Goal: Information Seeking & Learning: Learn about a topic

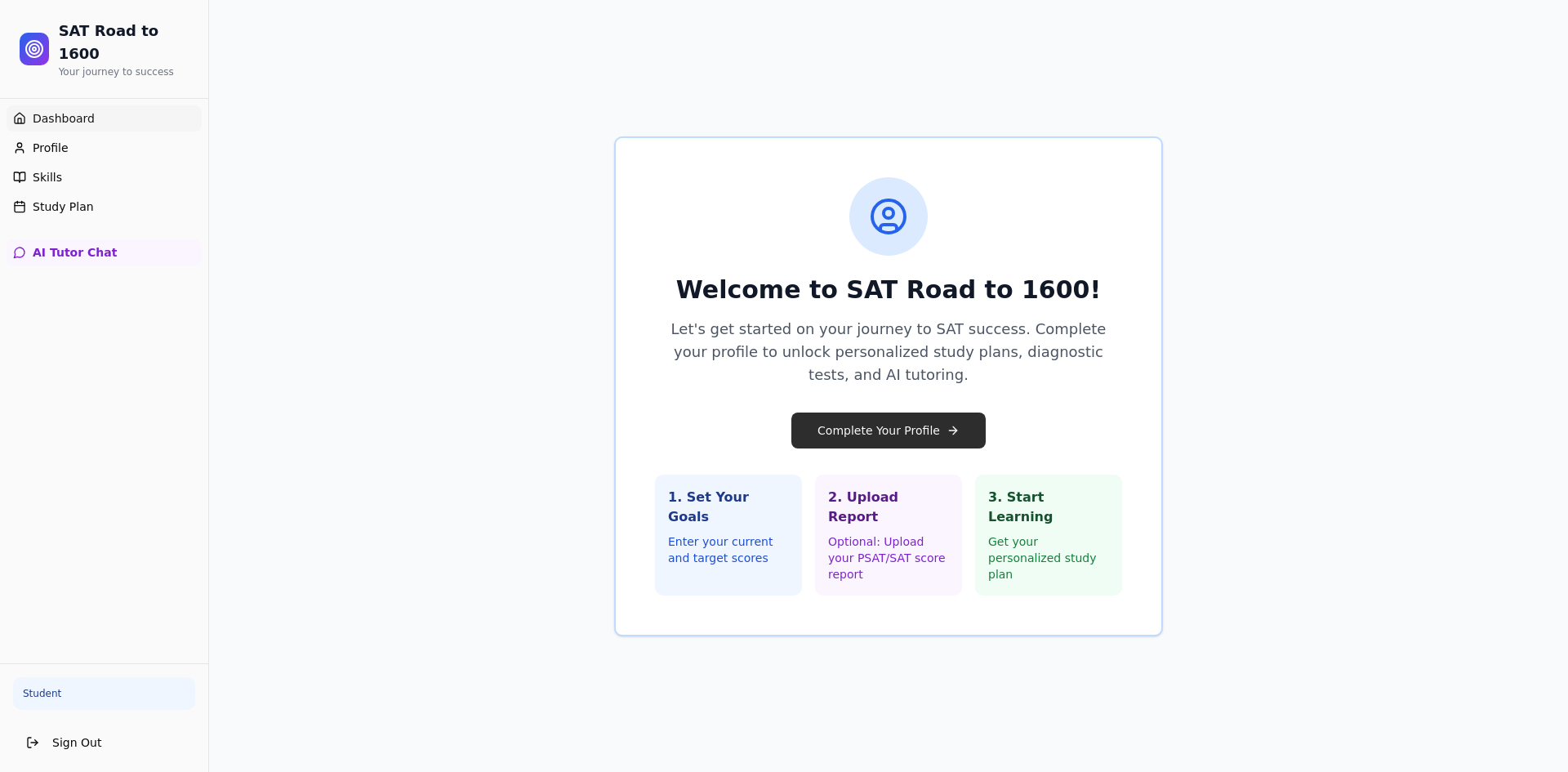
click at [884, 436] on button "Complete Your Profile" at bounding box center [888, 430] width 194 height 36
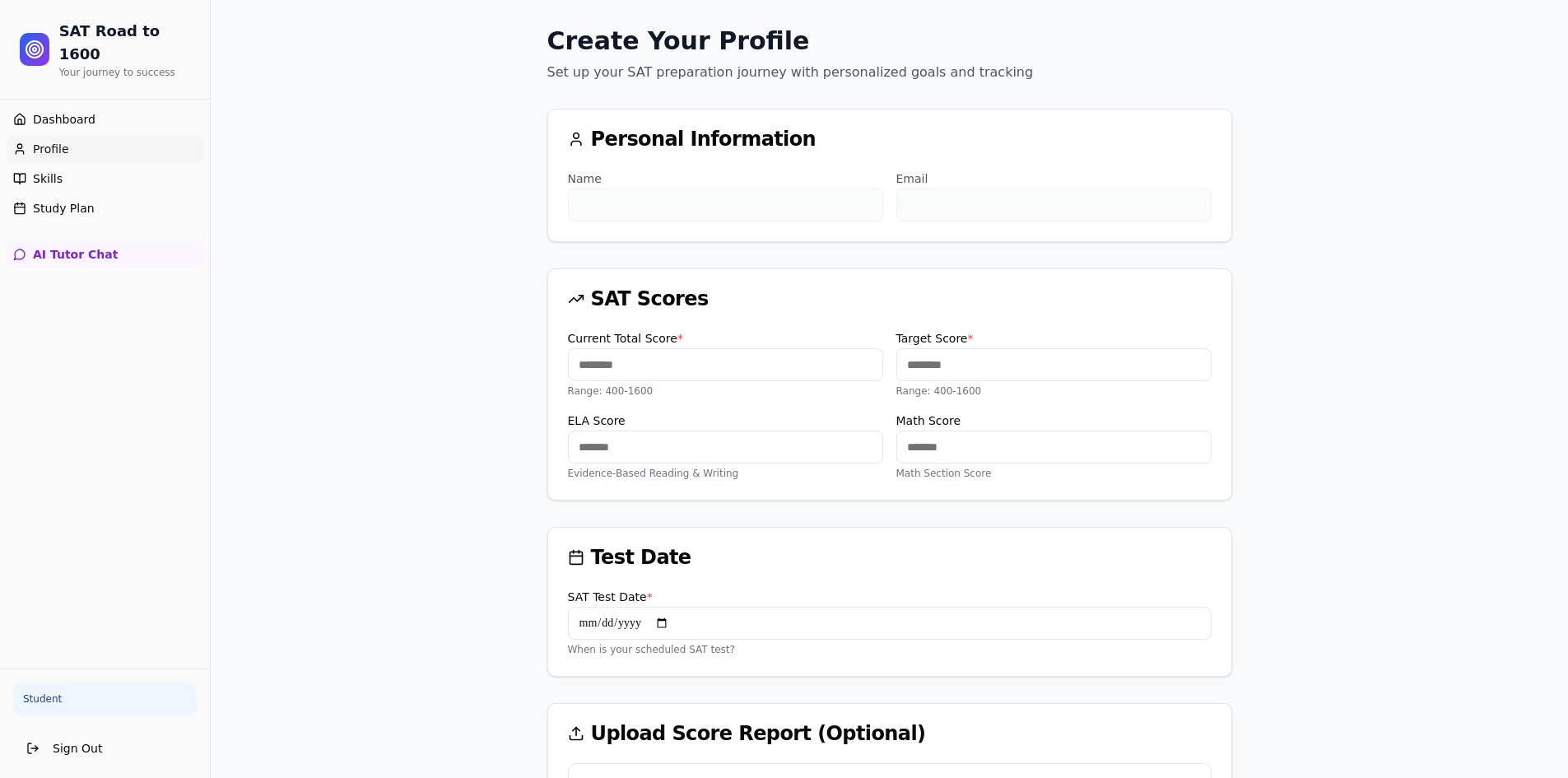
drag, startPoint x: 669, startPoint y: 371, endPoint x: 508, endPoint y: 342, distance: 163.6
click at [508, 342] on div "Create Your Profile Set up your SAT preparation journey with personalized goals…" at bounding box center [890, 569] width 1358 height 1138
drag, startPoint x: 714, startPoint y: 184, endPoint x: 669, endPoint y: 210, distance: 52.0
click at [713, 184] on div "Name" at bounding box center [725, 196] width 315 height 53
drag, startPoint x: 538, startPoint y: 354, endPoint x: 503, endPoint y: 351, distance: 35.1
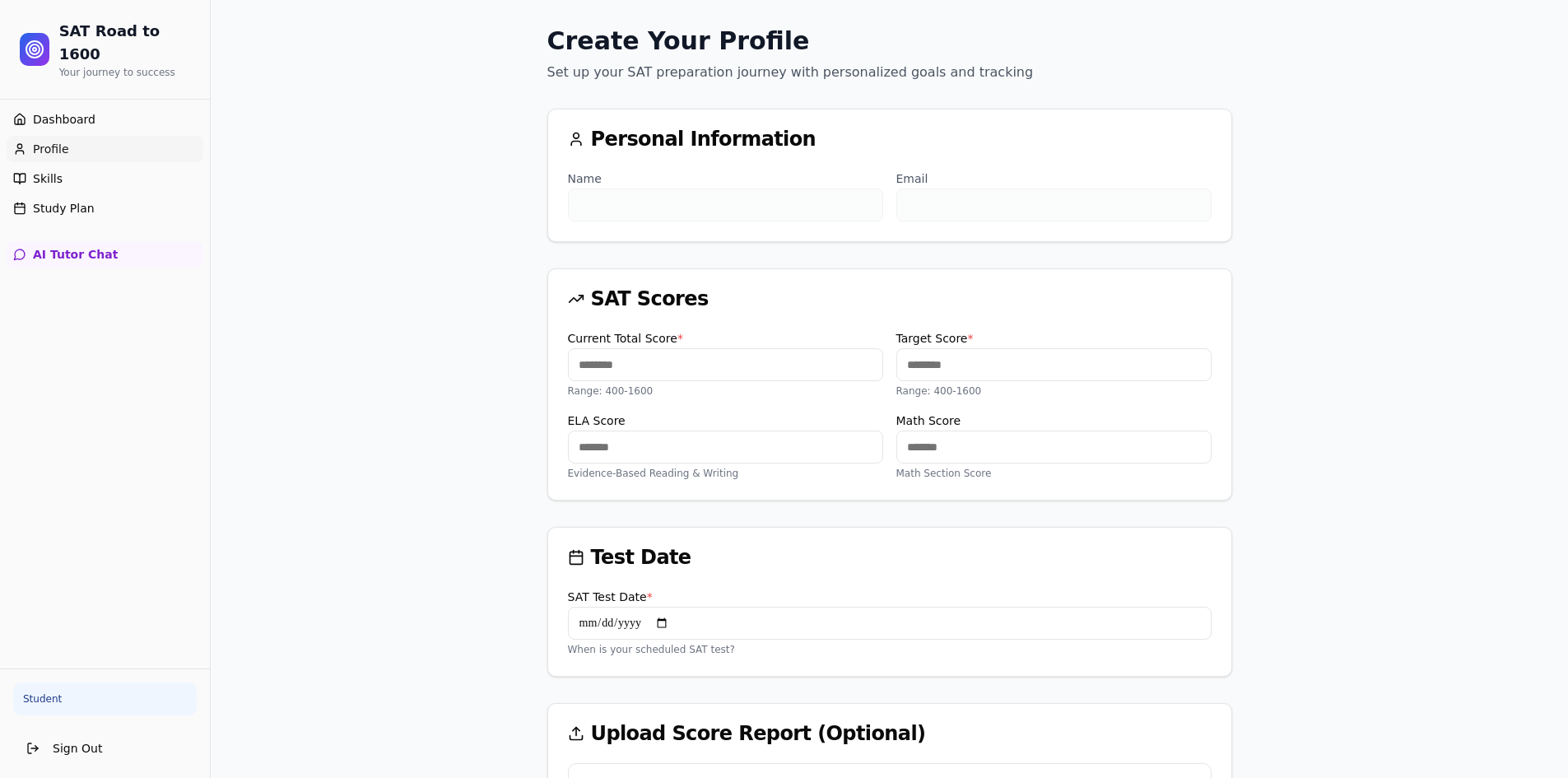
click at [493, 357] on div "Create Your Profile Set up your SAT preparation journey with personalized goals…" at bounding box center [890, 569] width 1358 height 1138
type input "****"
drag, startPoint x: 916, startPoint y: 454, endPoint x: 714, endPoint y: 417, distance: 205.4
click at [727, 428] on div "ELA Score *** Evidence-Based Reading & Writing Math Score *** Math Section Score" at bounding box center [890, 445] width 643 height 69
type input "***"
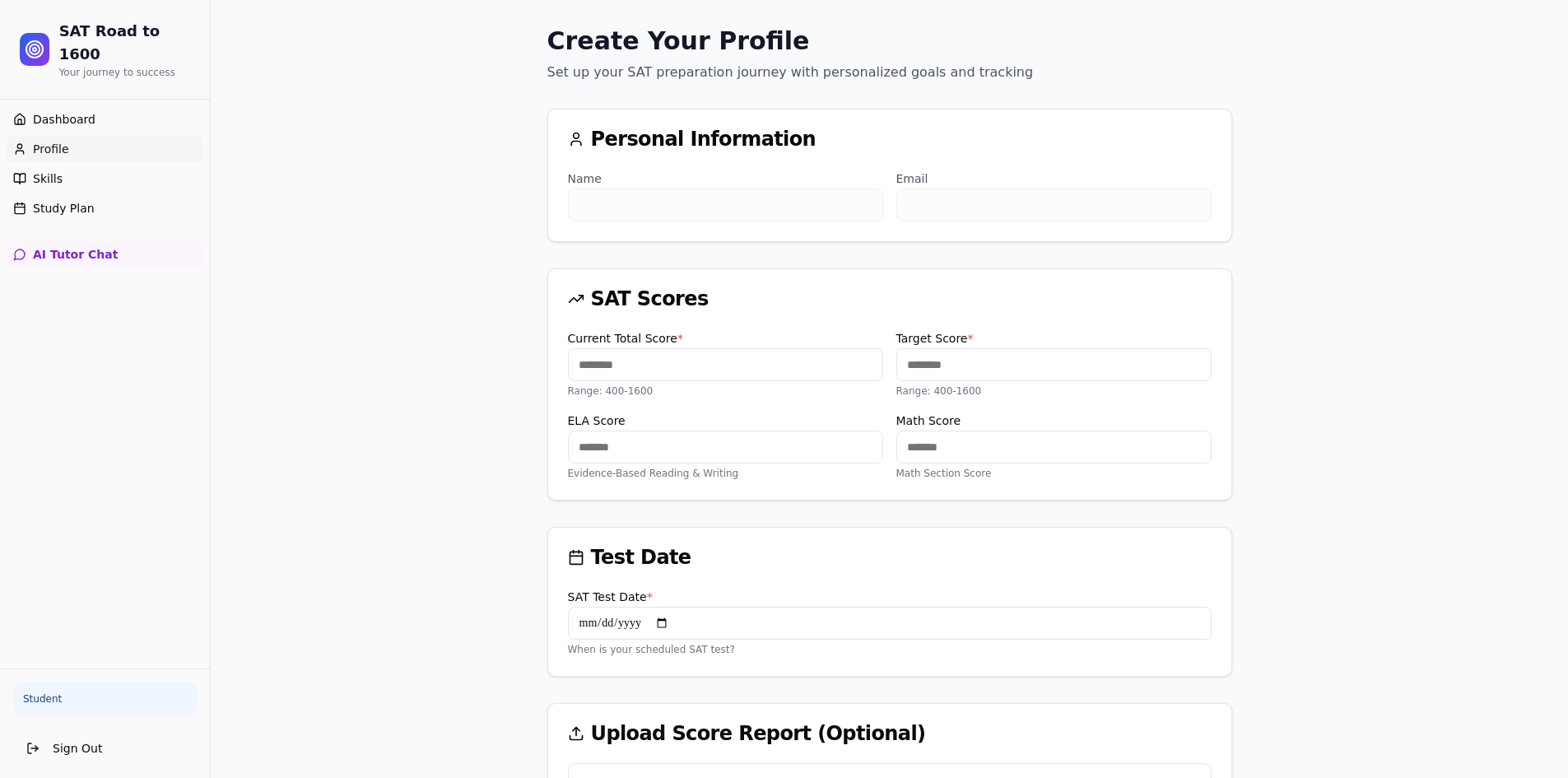
drag, startPoint x: 601, startPoint y: 427, endPoint x: 611, endPoint y: 434, distance: 12.2
click at [602, 427] on label "ELA Score" at bounding box center [596, 420] width 57 height 13
click at [602, 430] on input "***" at bounding box center [725, 447] width 315 height 33
drag, startPoint x: 597, startPoint y: 442, endPoint x: 310, endPoint y: 427, distance: 287.4
click at [320, 428] on div "Create Your Profile Set up your SAT preparation journey with personalized goals…" at bounding box center [890, 569] width 1358 height 1138
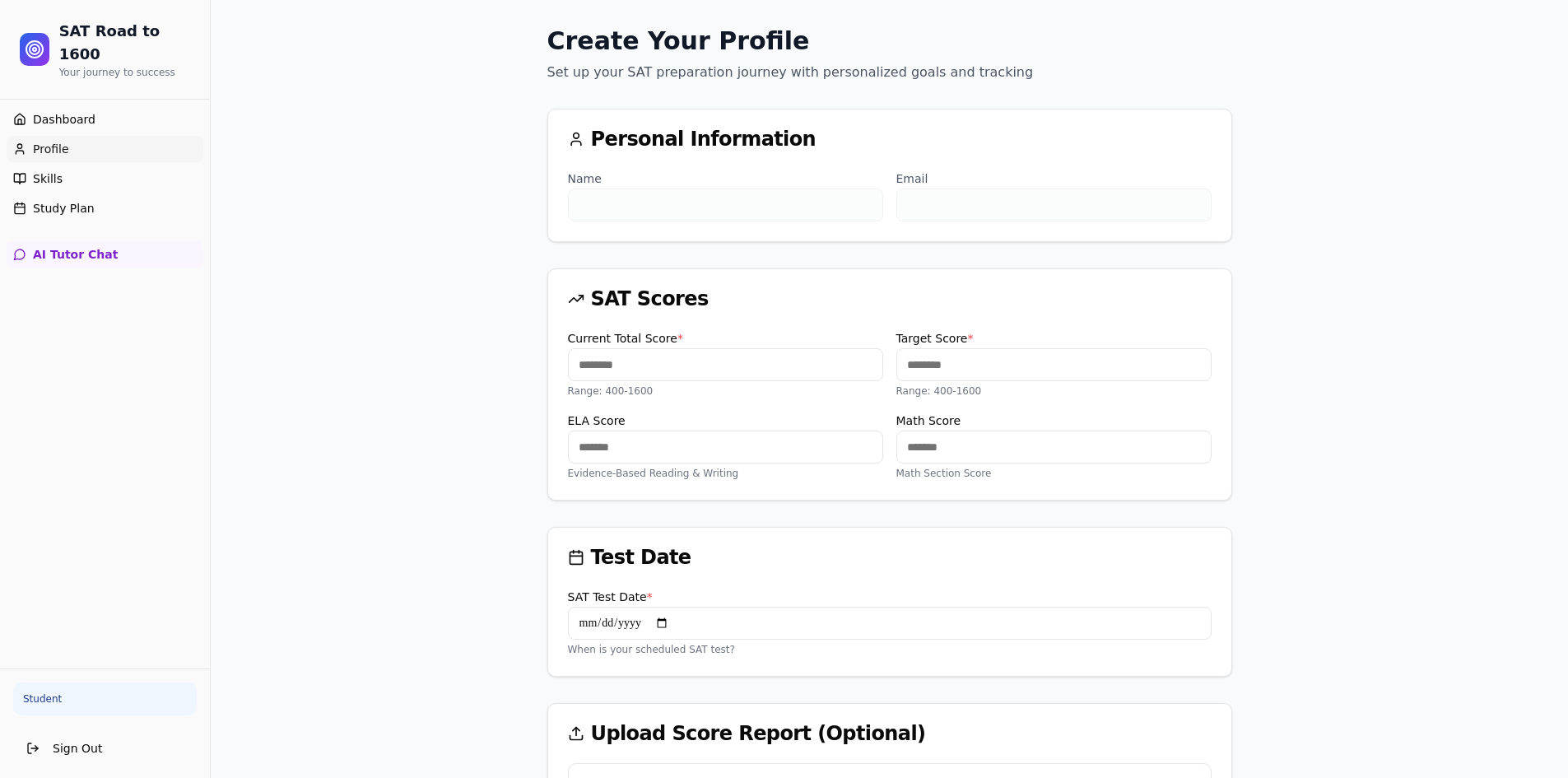
type input "***"
click at [369, 417] on div "Create Your Profile Set up your SAT preparation journey with personalized goals…" at bounding box center [890, 569] width 1358 height 1138
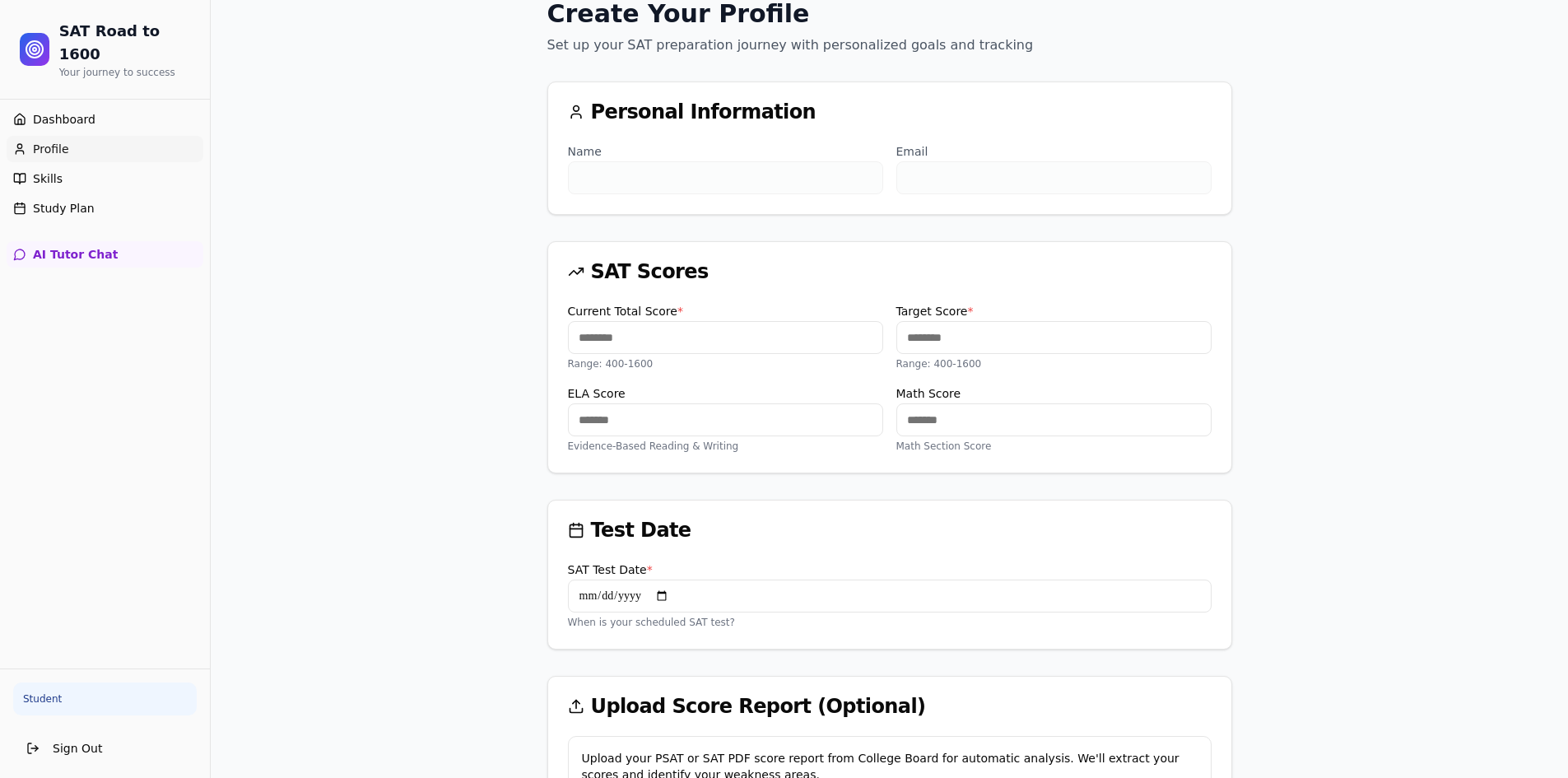
scroll to position [82, 0]
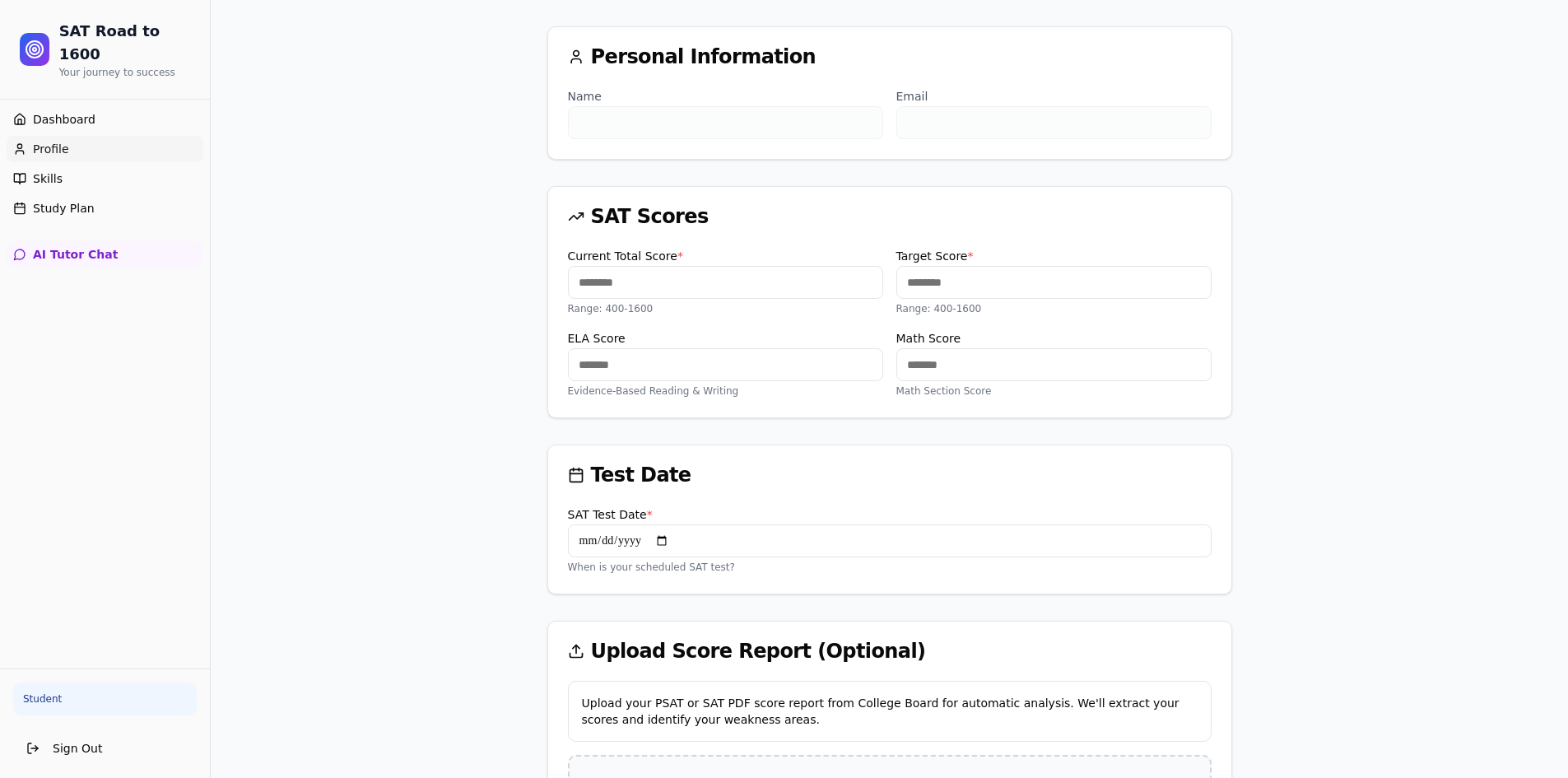
click at [601, 545] on input "SAT Test Date *" at bounding box center [890, 541] width 643 height 33
click at [677, 547] on input "SAT Test Date *" at bounding box center [890, 541] width 643 height 33
click at [671, 540] on input "**********" at bounding box center [890, 541] width 643 height 33
type input "**********"
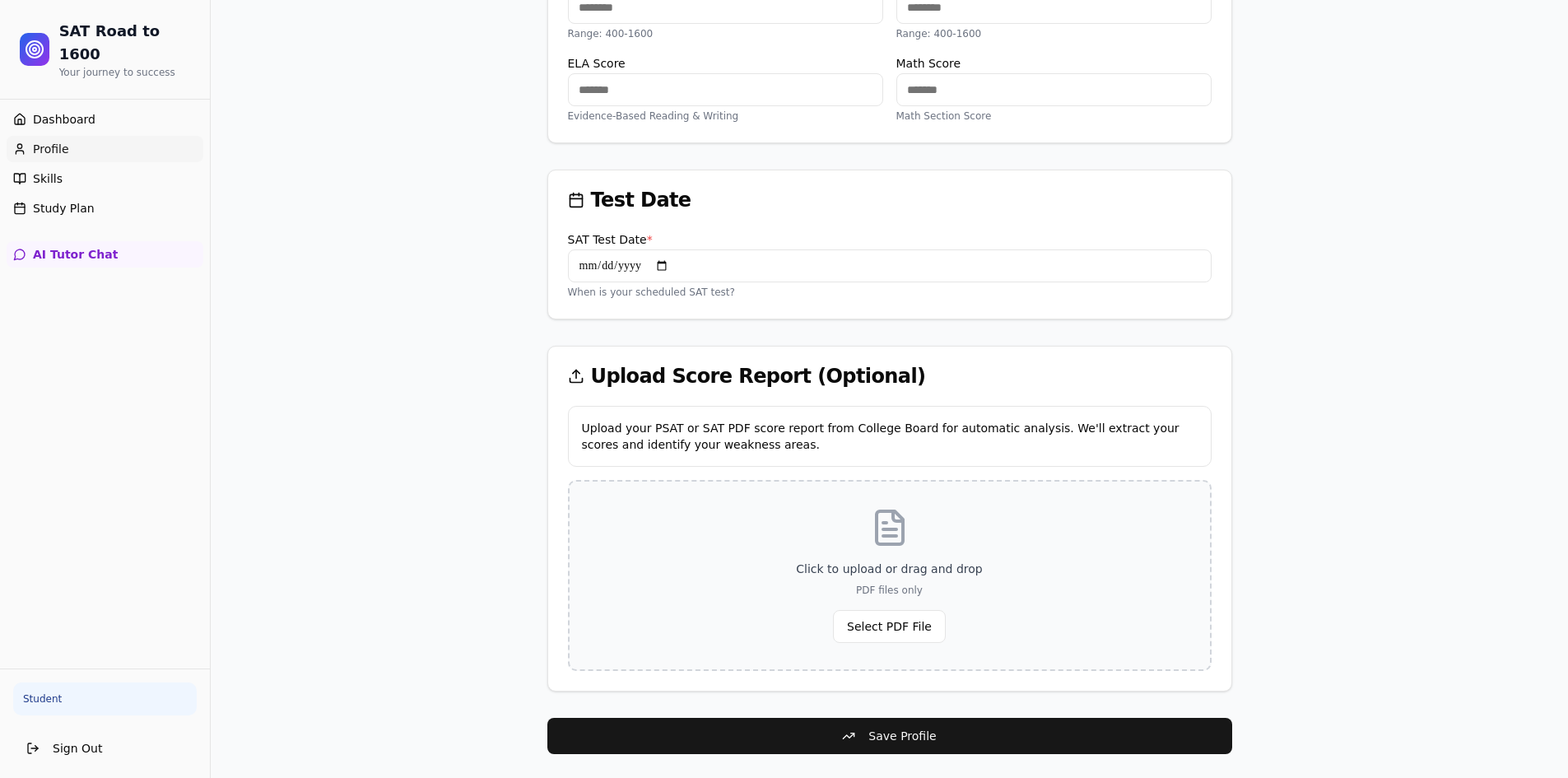
scroll to position [360, 0]
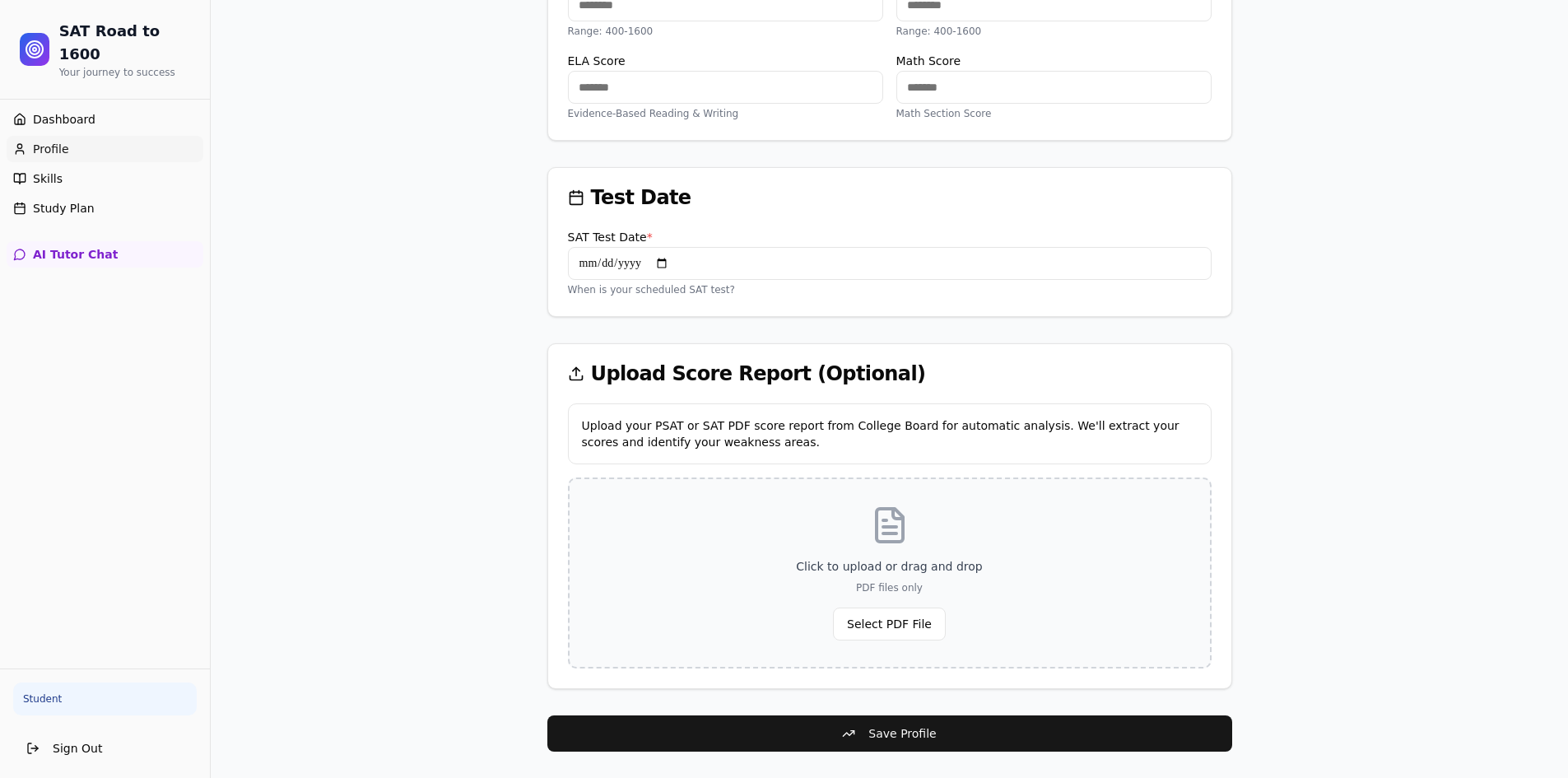
drag, startPoint x: 951, startPoint y: 507, endPoint x: 945, endPoint y: 622, distance: 115.2
click at [952, 507] on div "Click to upload or drag and drop PDF files only Select PDF File" at bounding box center [890, 573] width 643 height 191
click at [906, 620] on button "Select PDF File" at bounding box center [890, 623] width 113 height 33
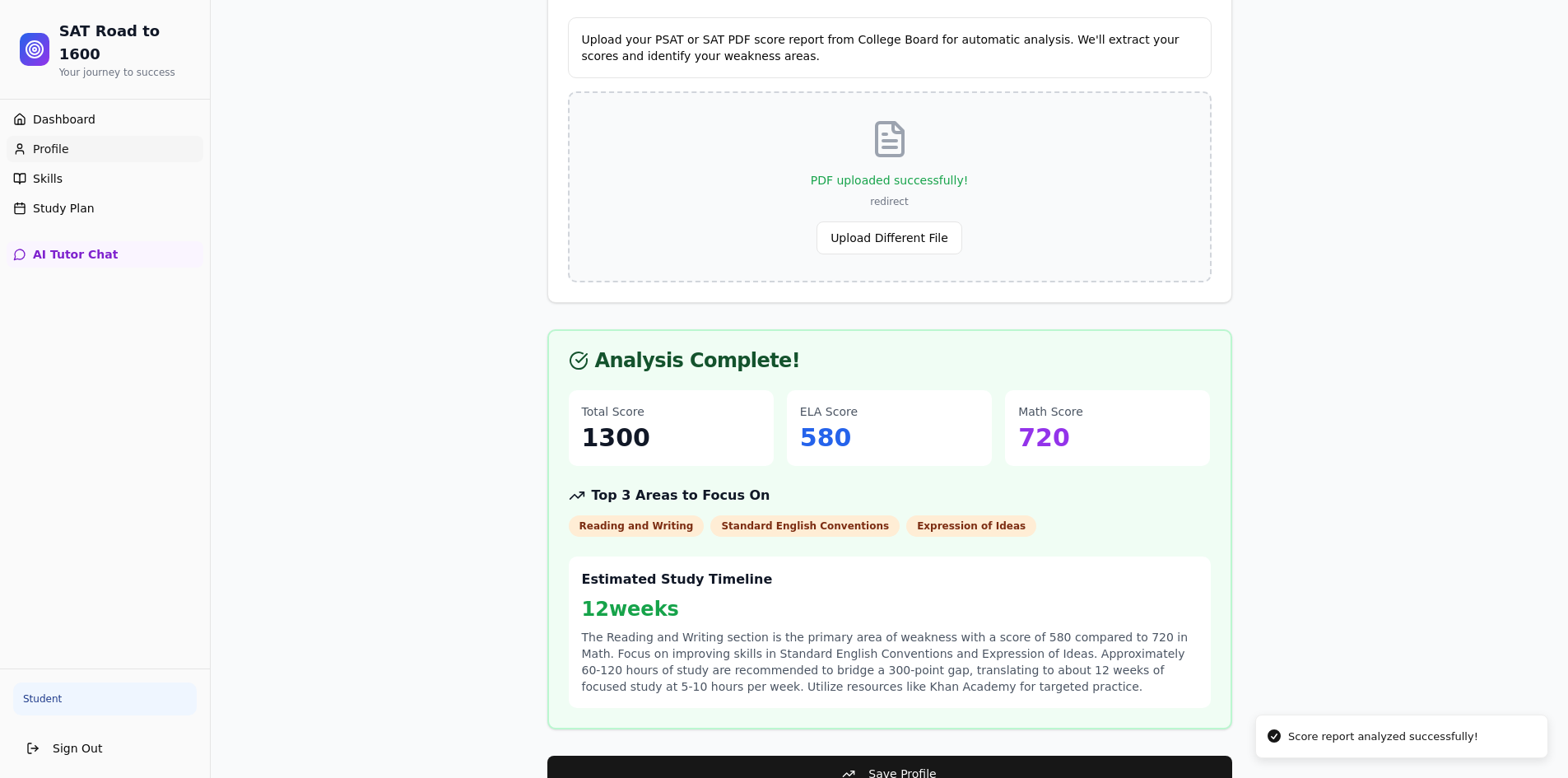
scroll to position [786, 0]
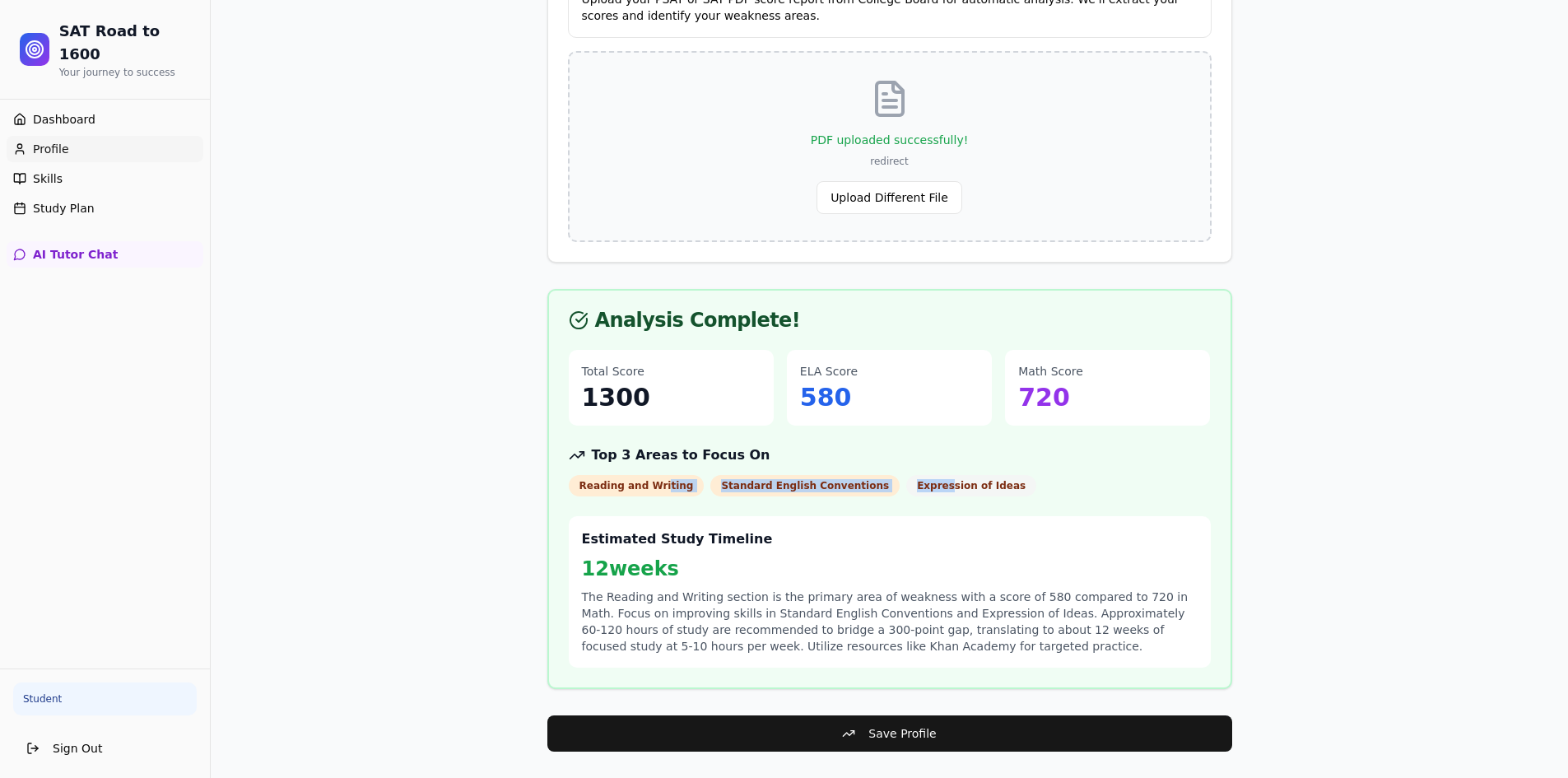
drag, startPoint x: 661, startPoint y: 479, endPoint x: 890, endPoint y: 482, distance: 229.0
click at [890, 482] on div "Reading and Writing Standard English Conventions Expression of Ideas" at bounding box center [890, 485] width 643 height 21
click at [907, 482] on div "Expression of Ideas" at bounding box center [972, 485] width 130 height 21
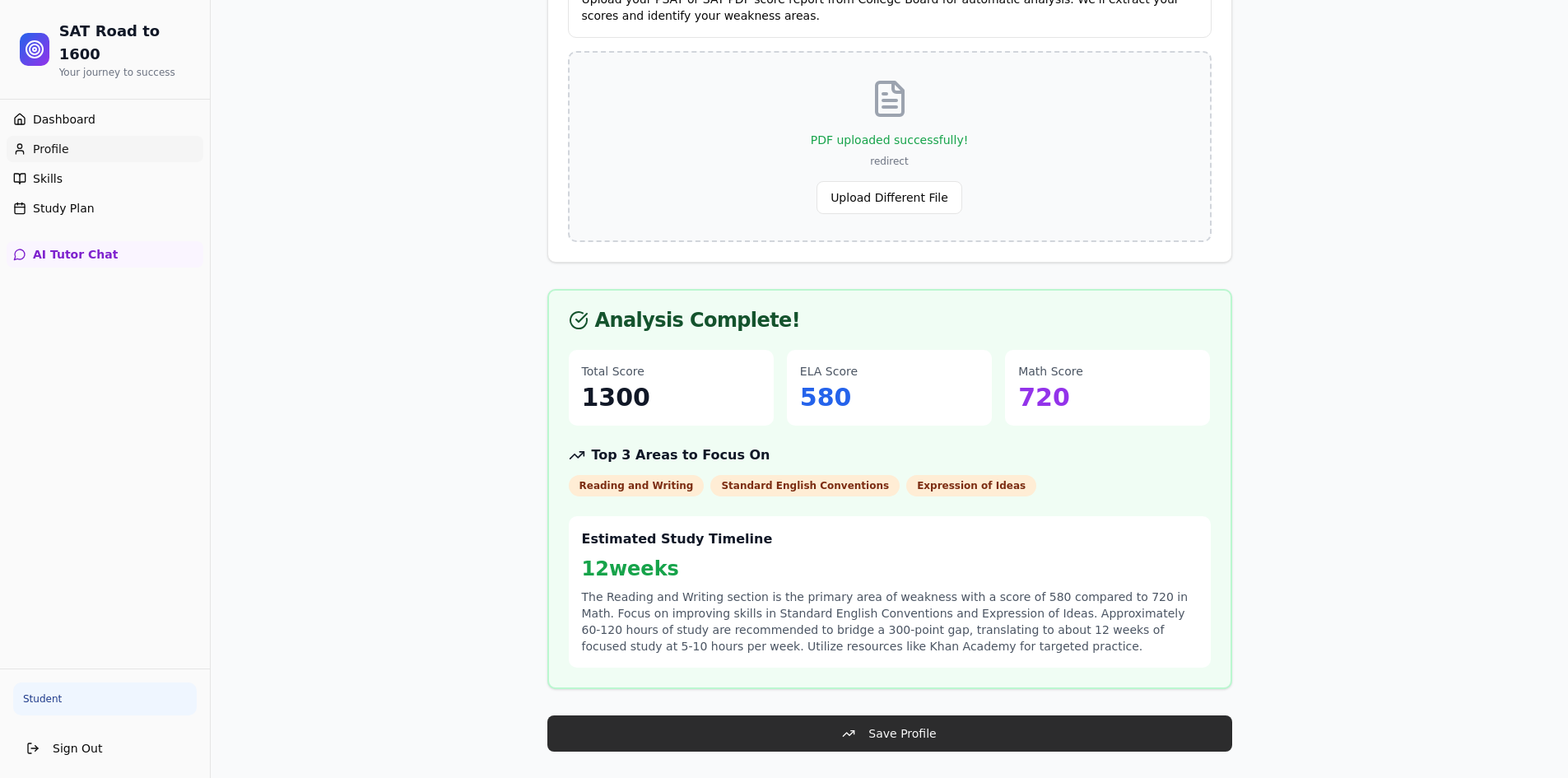
click at [811, 732] on button "Save Profile" at bounding box center [890, 733] width 685 height 36
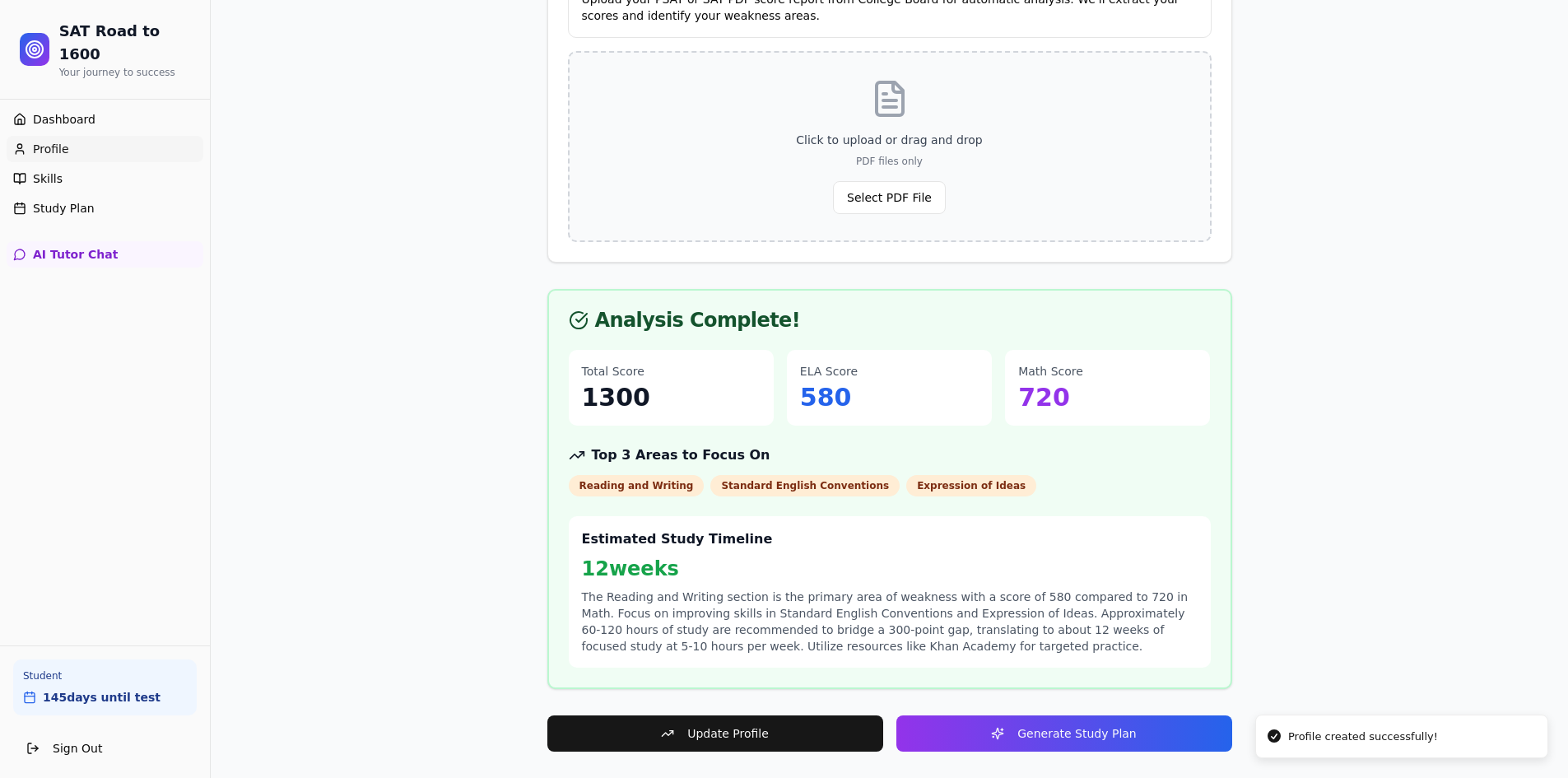
click at [1042, 734] on button "Generate Study Plan" at bounding box center [1064, 733] width 336 height 36
drag, startPoint x: 79, startPoint y: 197, endPoint x: 85, endPoint y: 188, distance: 10.8
click at [85, 190] on div "Dashboard Profile Skills Study Plan" at bounding box center [105, 164] width 210 height 128
click at [85, 200] on span "Study Plan" at bounding box center [64, 208] width 62 height 16
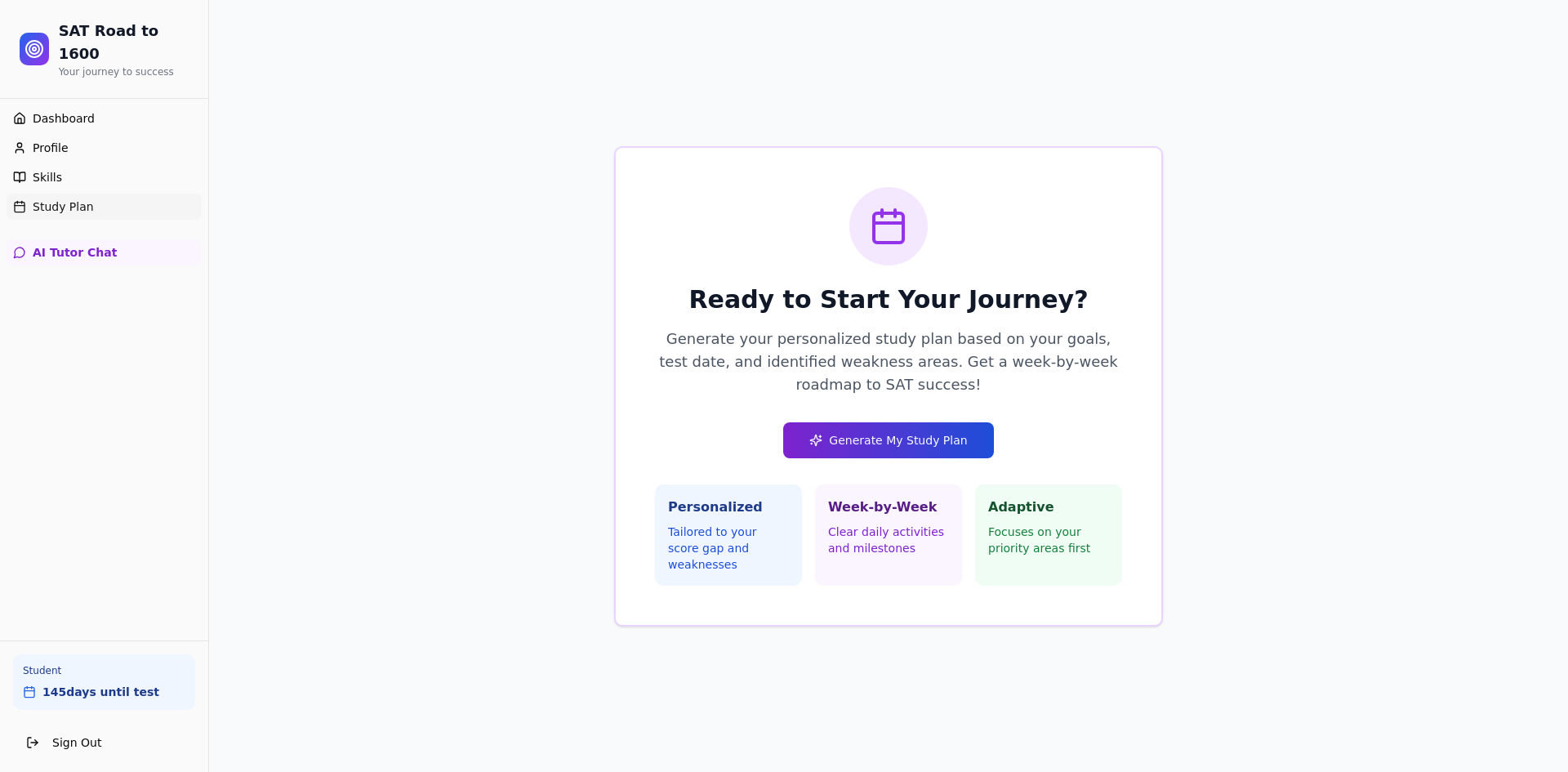
click at [808, 454] on button "Generate My Study Plan" at bounding box center [888, 440] width 210 height 36
click at [92, 239] on button "AI Tutor Chat" at bounding box center [104, 252] width 195 height 26
click at [86, 198] on span "Study Plan" at bounding box center [64, 206] width 61 height 16
click at [88, 105] on link "Dashboard" at bounding box center [104, 118] width 195 height 26
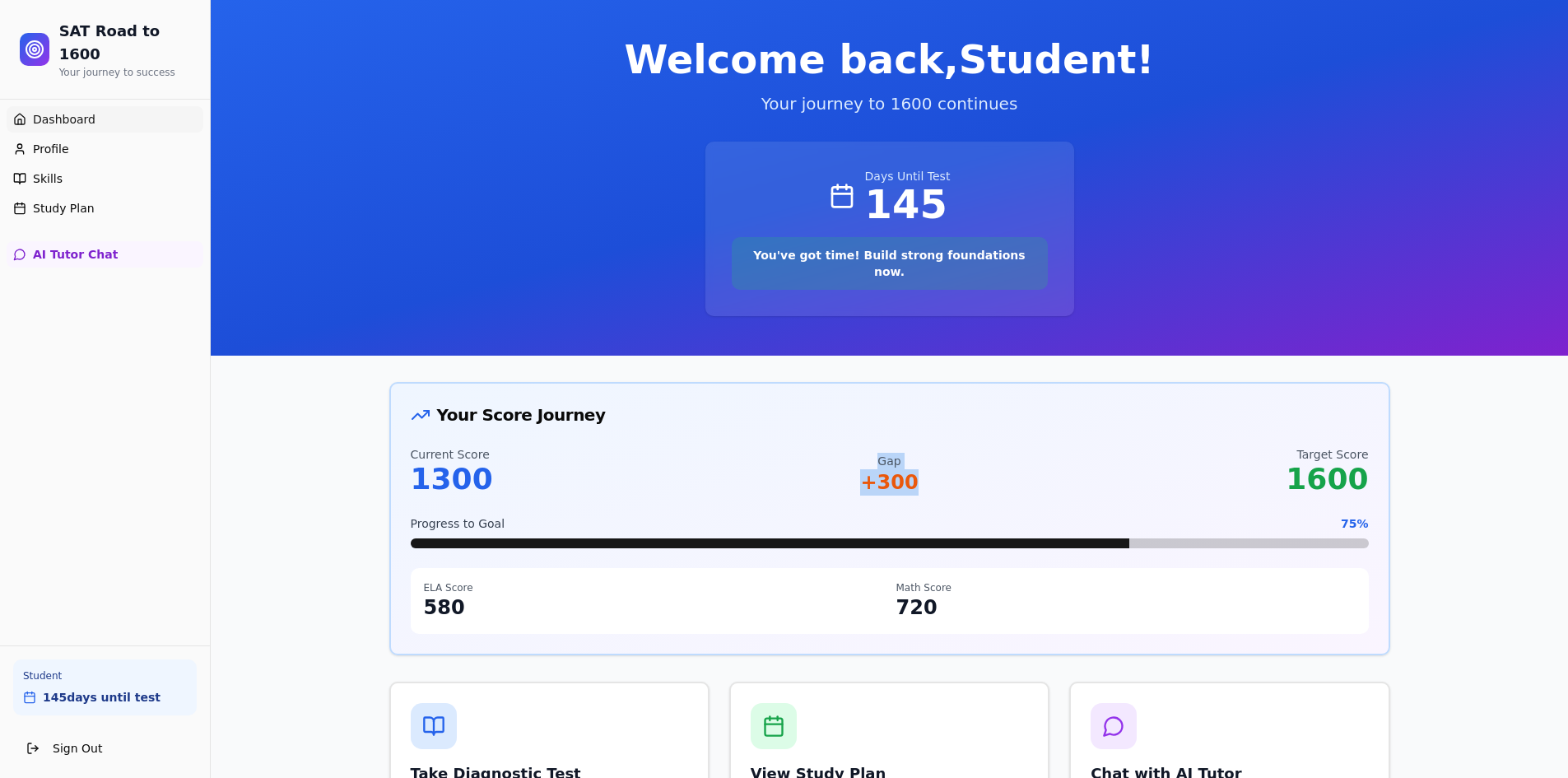
drag, startPoint x: 981, startPoint y: 454, endPoint x: 1109, endPoint y: 466, distance: 128.6
click at [1064, 459] on div "Current Score 1300 Gap + 300 Target Score 1600" at bounding box center [890, 471] width 959 height 50
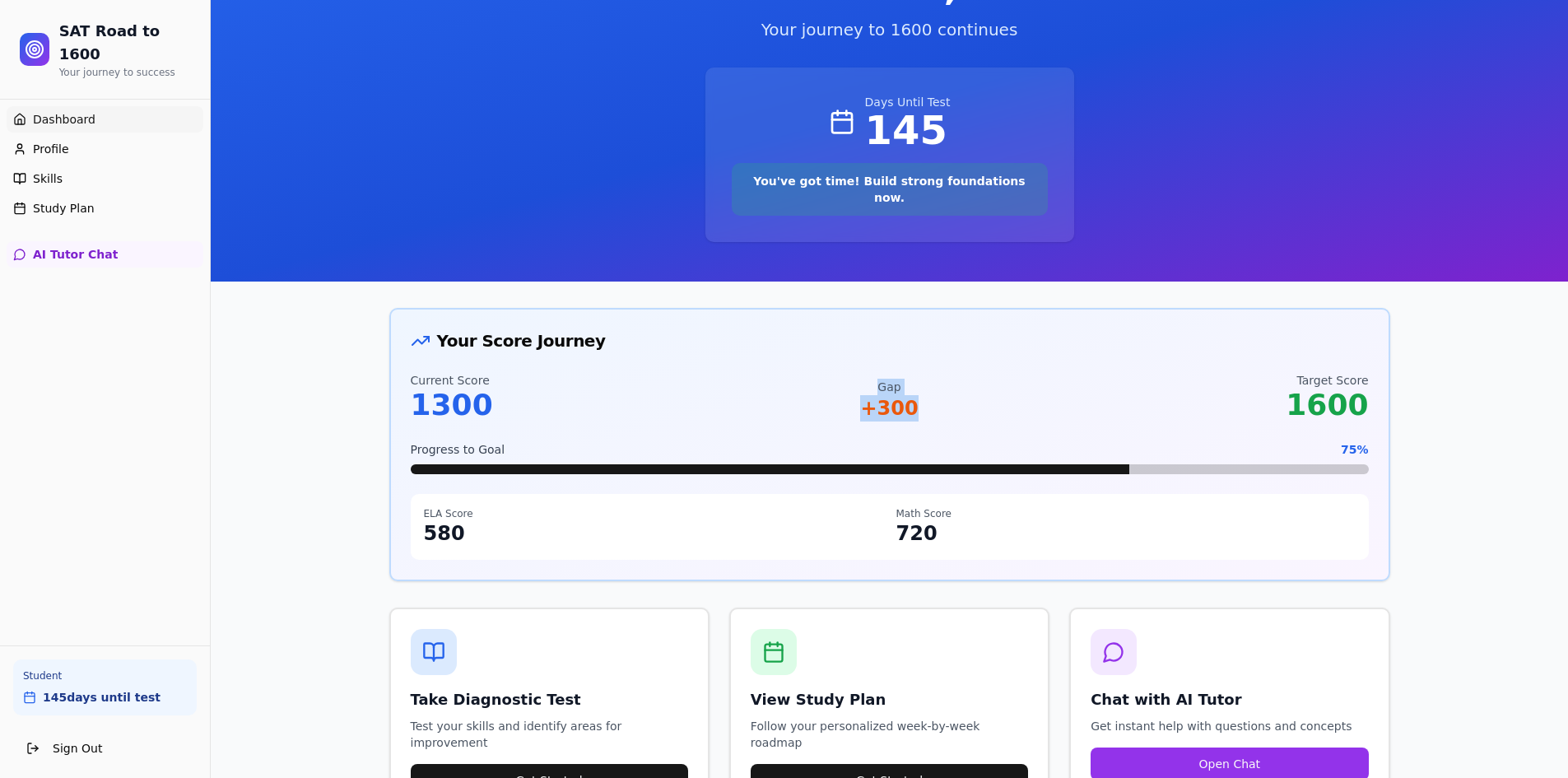
scroll to position [82, 0]
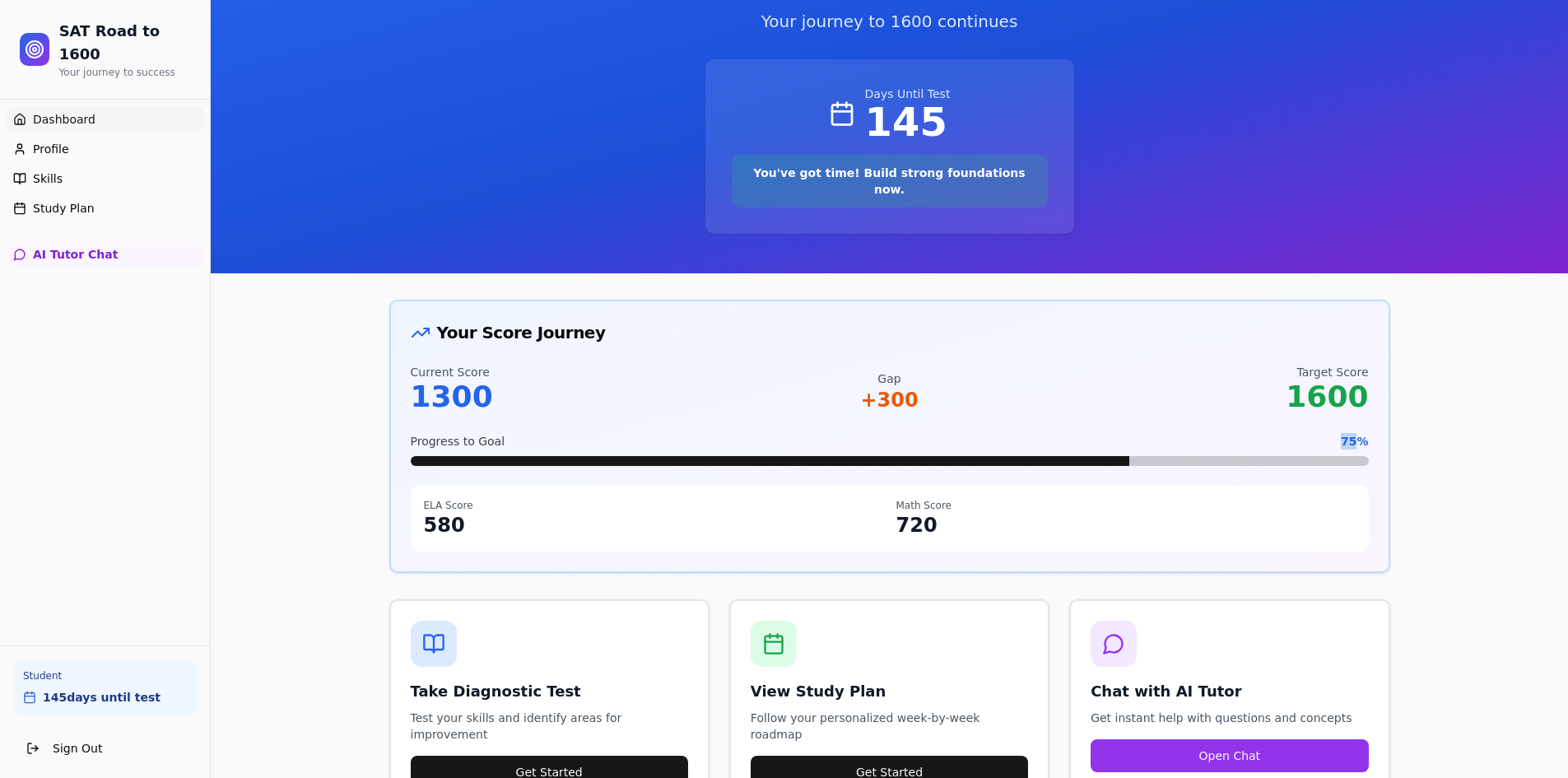
drag, startPoint x: 1342, startPoint y: 418, endPoint x: 1365, endPoint y: 423, distance: 23.5
click at [1364, 433] on div "Progress to Goal 75 %" at bounding box center [890, 441] width 959 height 16
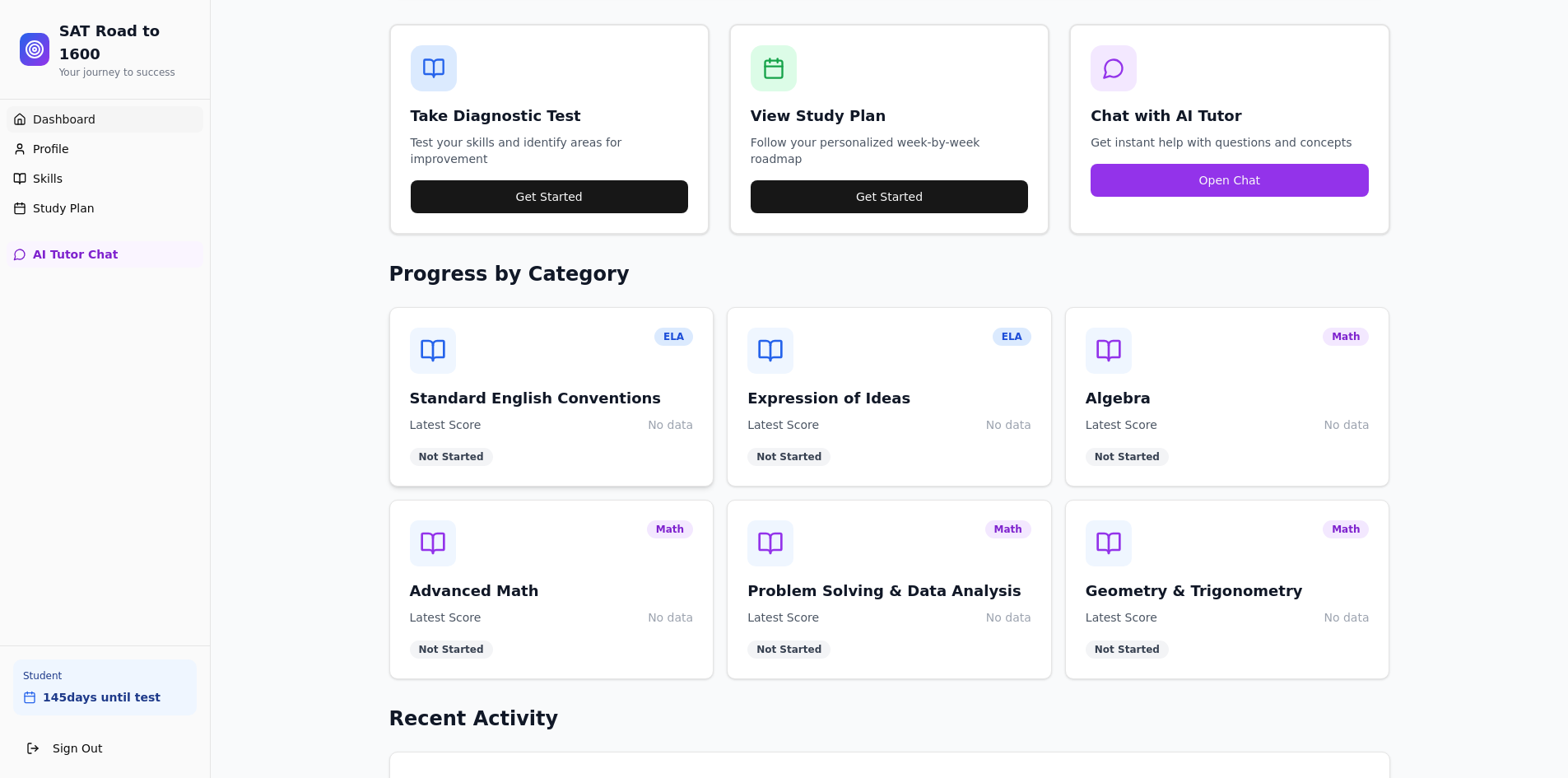
scroll to position [658, 0]
click at [655, 416] on span "No data" at bounding box center [670, 424] width 45 height 16
drag, startPoint x: 667, startPoint y: 389, endPoint x: 809, endPoint y: 407, distance: 143.1
click at [668, 416] on span "No data" at bounding box center [670, 424] width 45 height 16
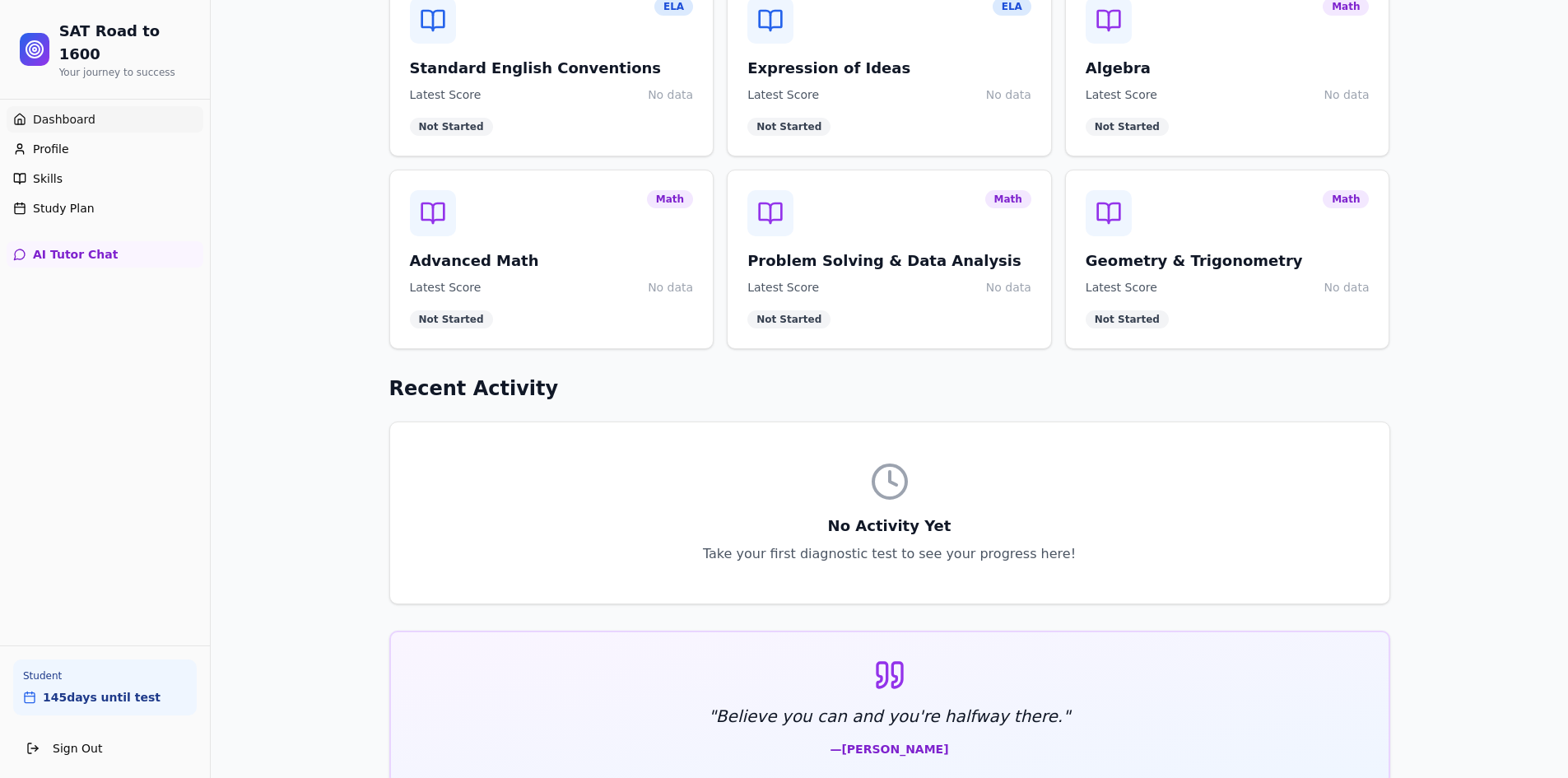
scroll to position [988, 0]
drag, startPoint x: 1085, startPoint y: 669, endPoint x: 734, endPoint y: 676, distance: 351.1
click at [734, 676] on div "" Believe you can and you're halfway there. " — Theodore Roosevelt" at bounding box center [890, 706] width 998 height 151
click at [740, 704] on p "" Believe you can and you're halfway there. "" at bounding box center [890, 715] width 945 height 23
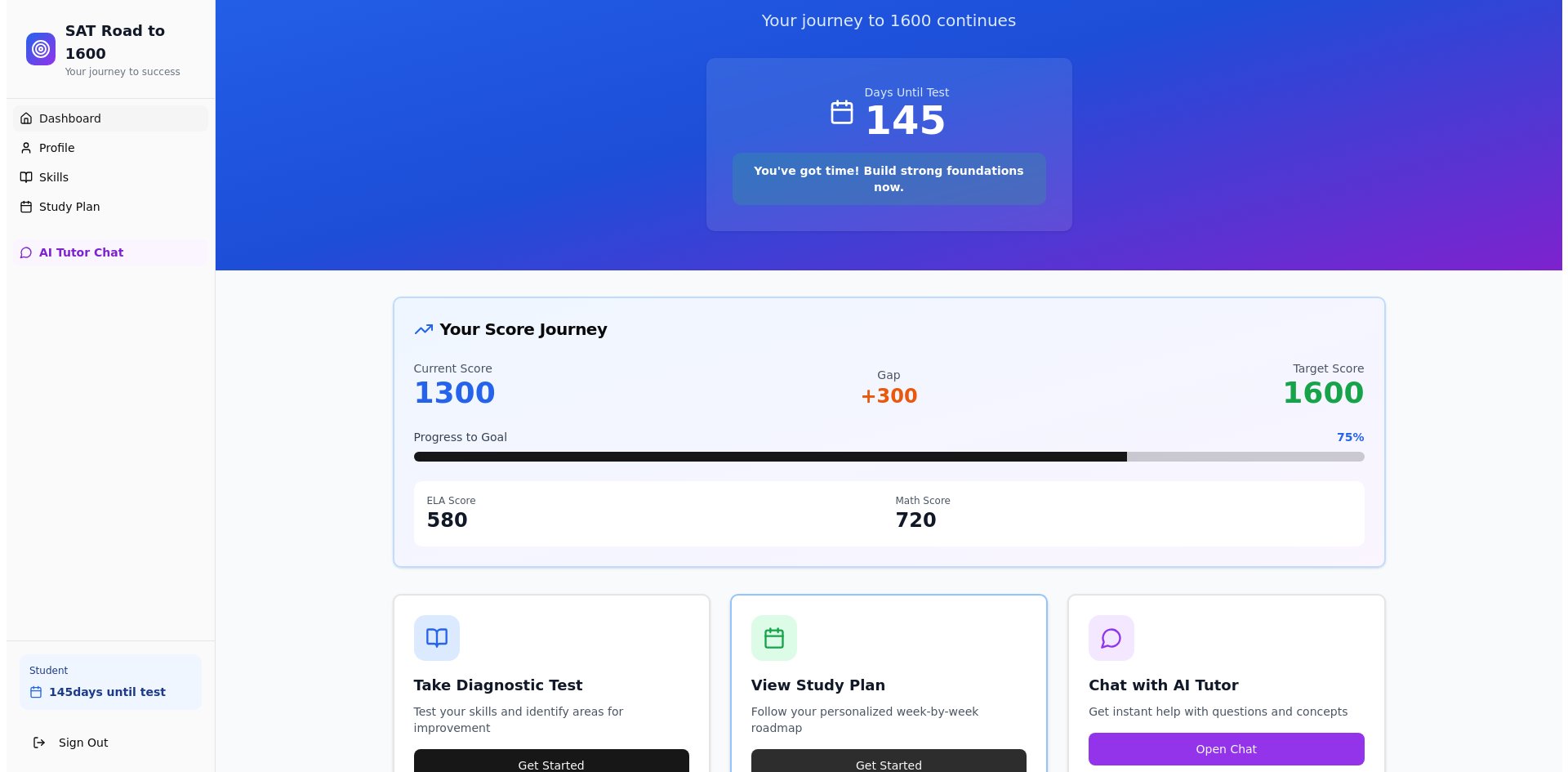
scroll to position [0, 0]
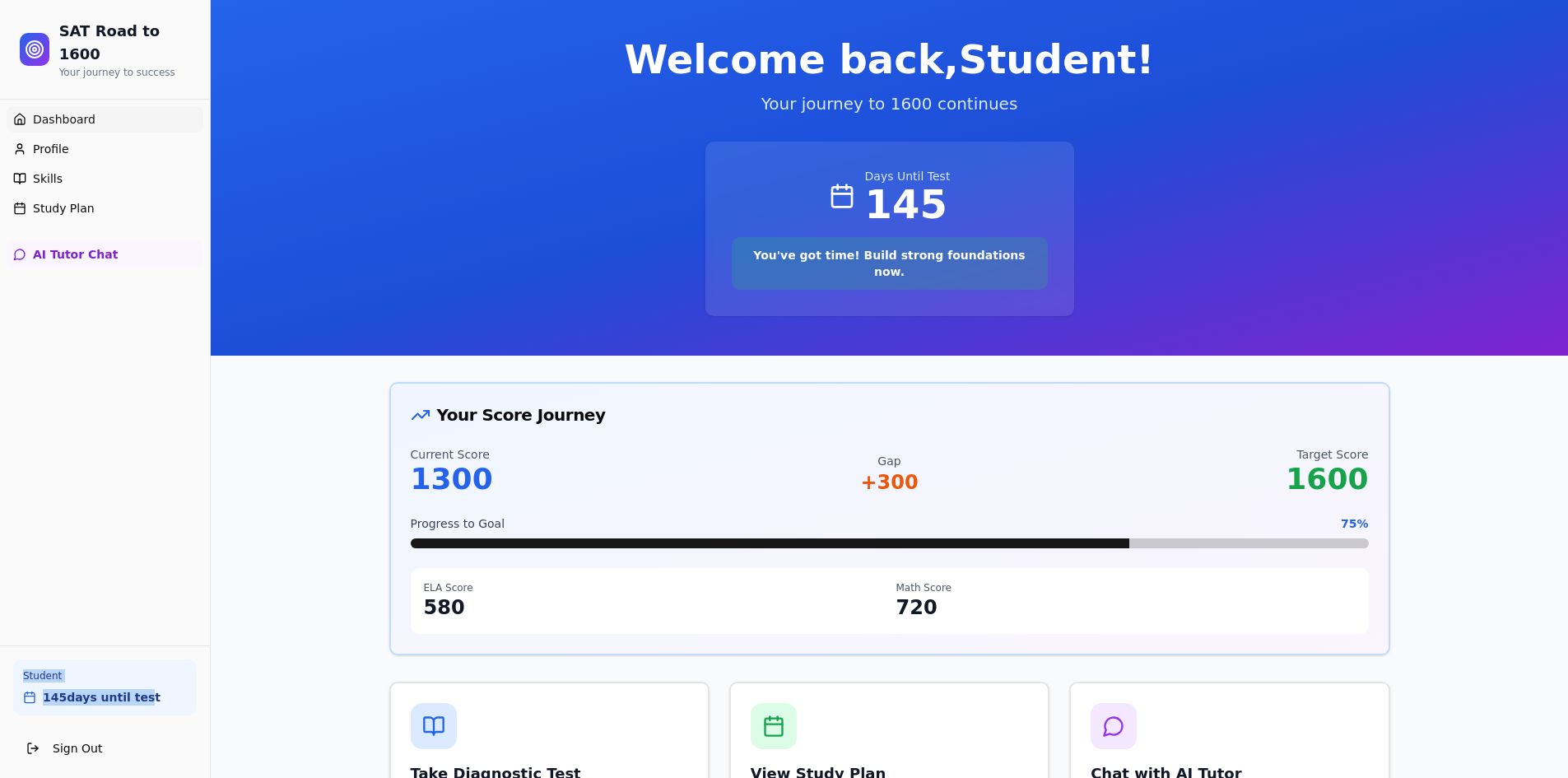
drag, startPoint x: 132, startPoint y: 693, endPoint x: 0, endPoint y: 673, distance: 133.5
click at [1, 670] on div "Student 145 days until test Sign Out" at bounding box center [105, 711] width 210 height 132
click at [0, 673] on div "Student 145 days until test Sign Out" at bounding box center [105, 711] width 210 height 132
click at [79, 200] on span "Study Plan" at bounding box center [64, 208] width 62 height 16
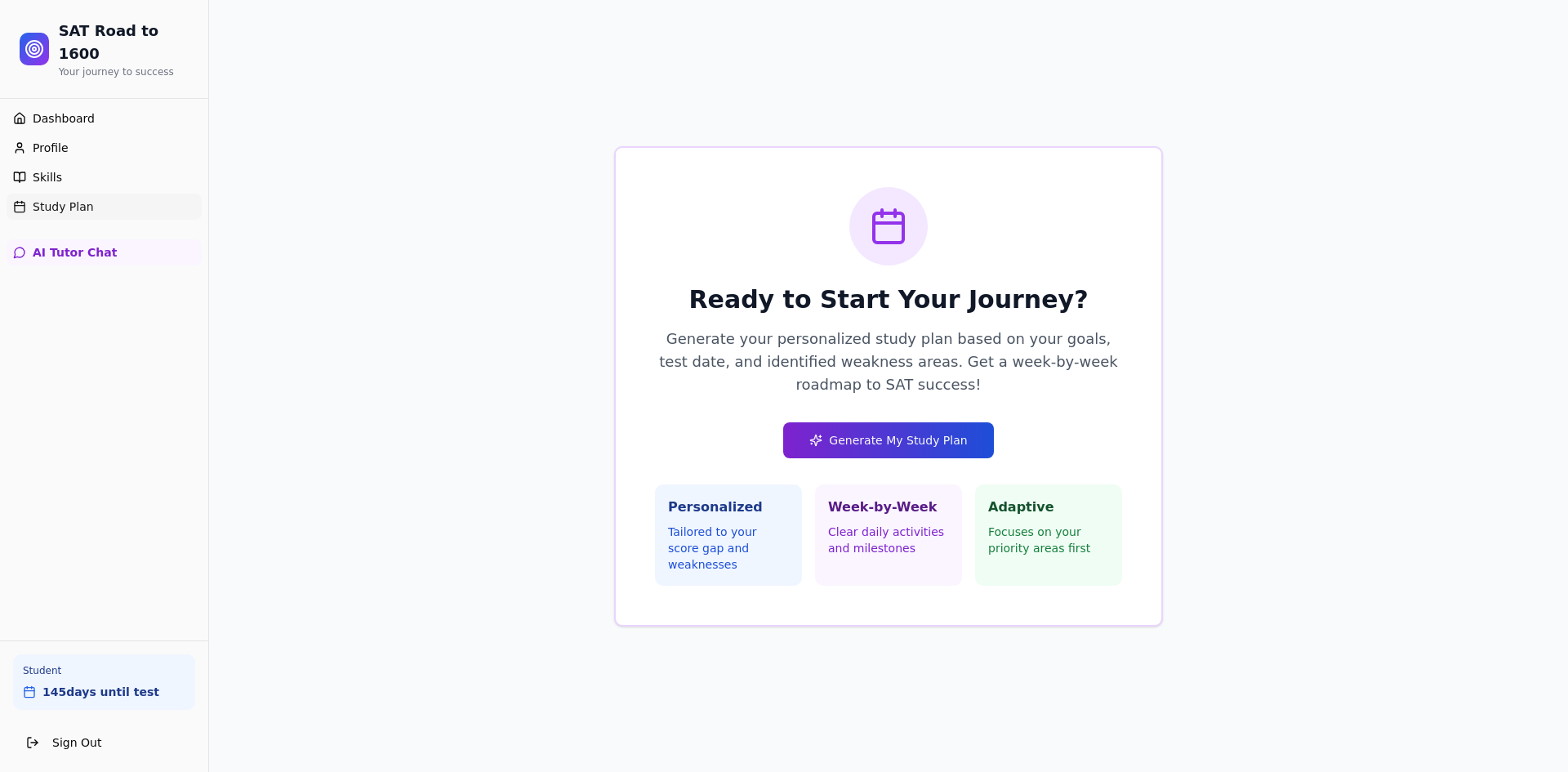
click at [854, 447] on button "Generate My Study Plan" at bounding box center [888, 440] width 210 height 36
click at [73, 244] on span "AI Tutor Chat" at bounding box center [75, 252] width 84 height 16
click at [71, 244] on span "AI Tutor Chat" at bounding box center [75, 252] width 84 height 16
click at [74, 244] on span "AI Tutor Chat" at bounding box center [75, 252] width 84 height 16
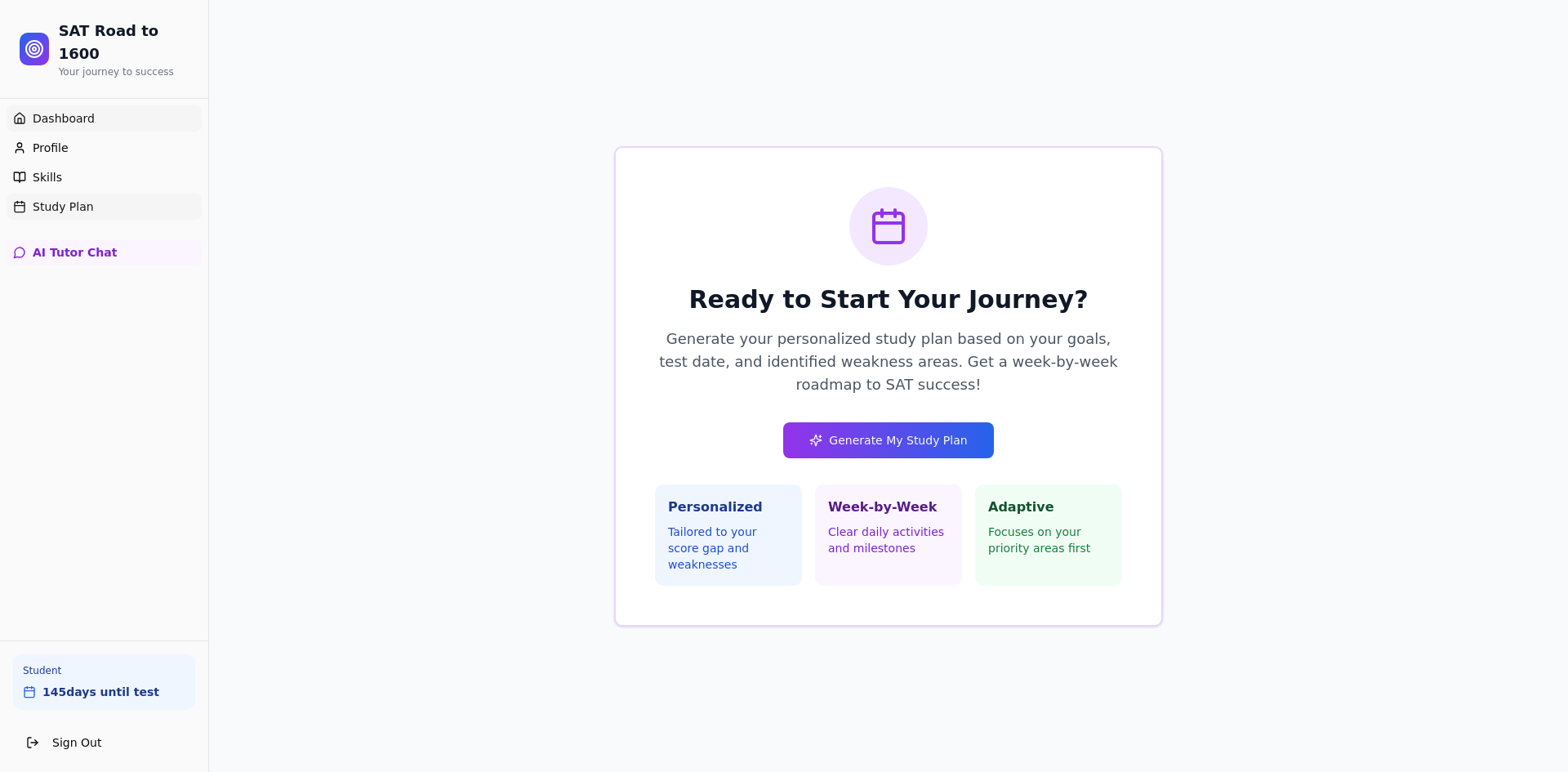
drag, startPoint x: 120, startPoint y: 81, endPoint x: 112, endPoint y: 86, distance: 9.4
click at [120, 99] on div "Dashboard Profile Skills Study Plan" at bounding box center [104, 163] width 209 height 127
click at [91, 105] on link "Dashboard" at bounding box center [104, 118] width 195 height 26
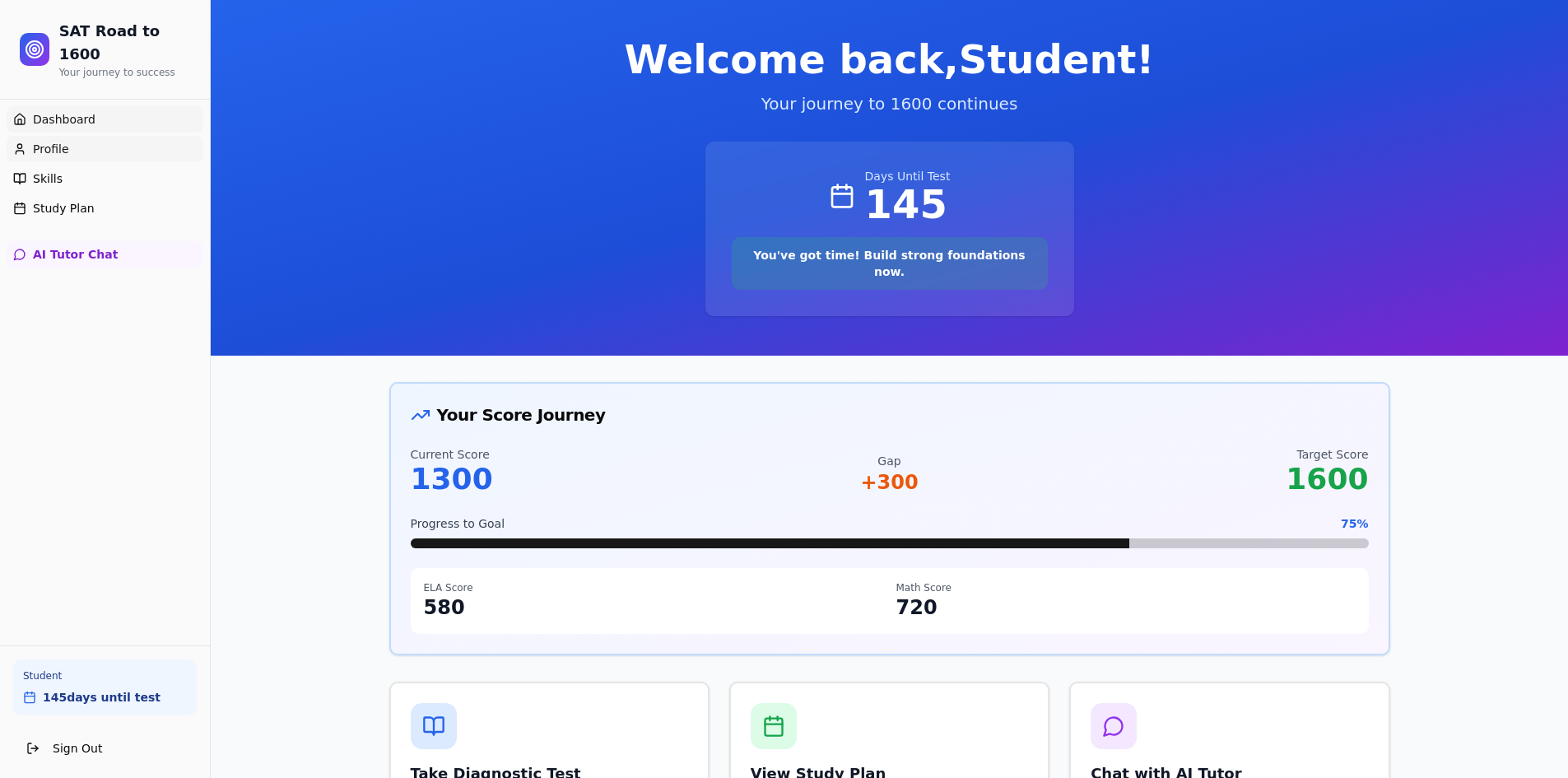
click at [84, 136] on link "Profile" at bounding box center [105, 149] width 197 height 26
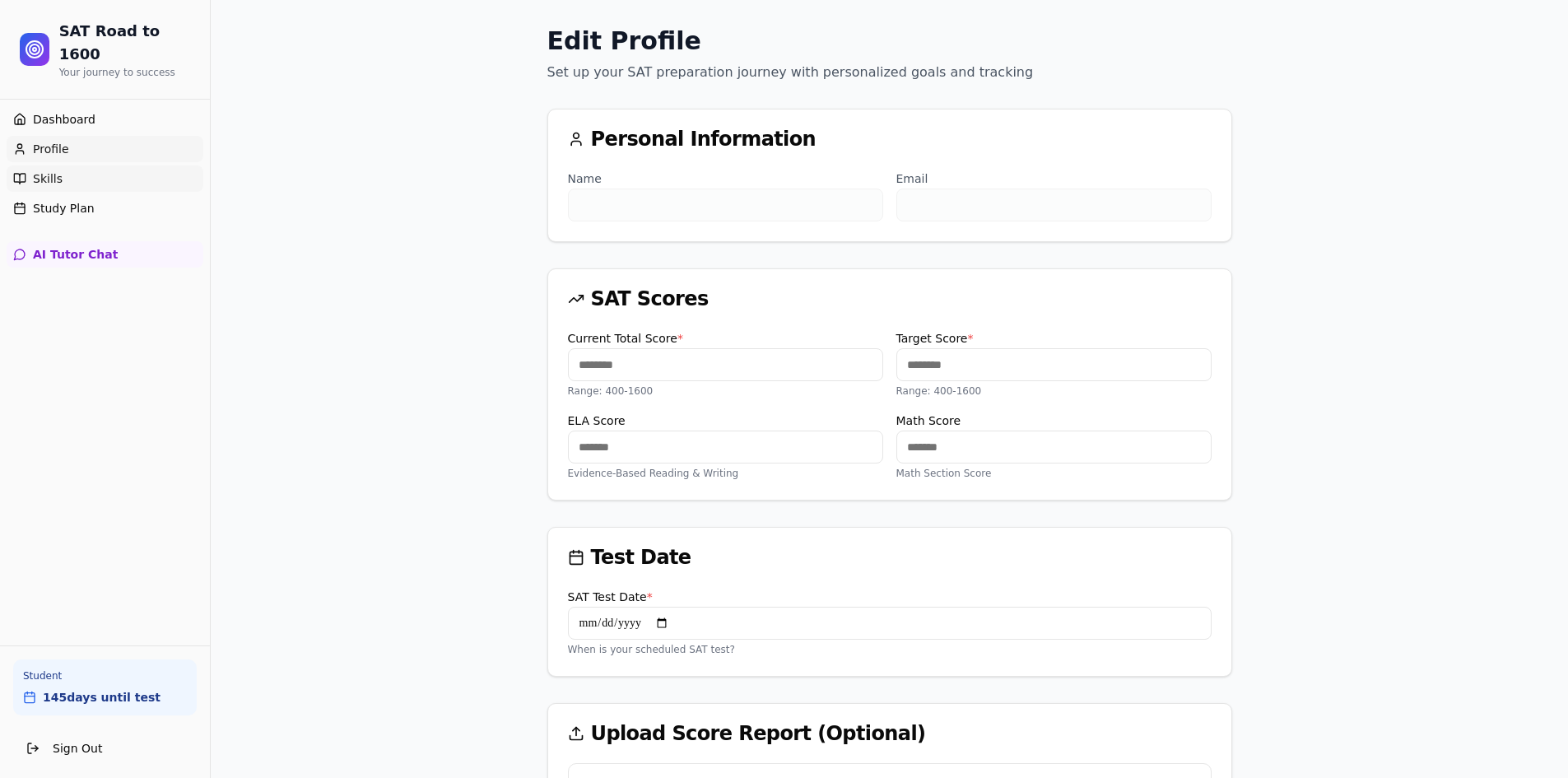
click at [45, 170] on span "Skills" at bounding box center [48, 178] width 30 height 16
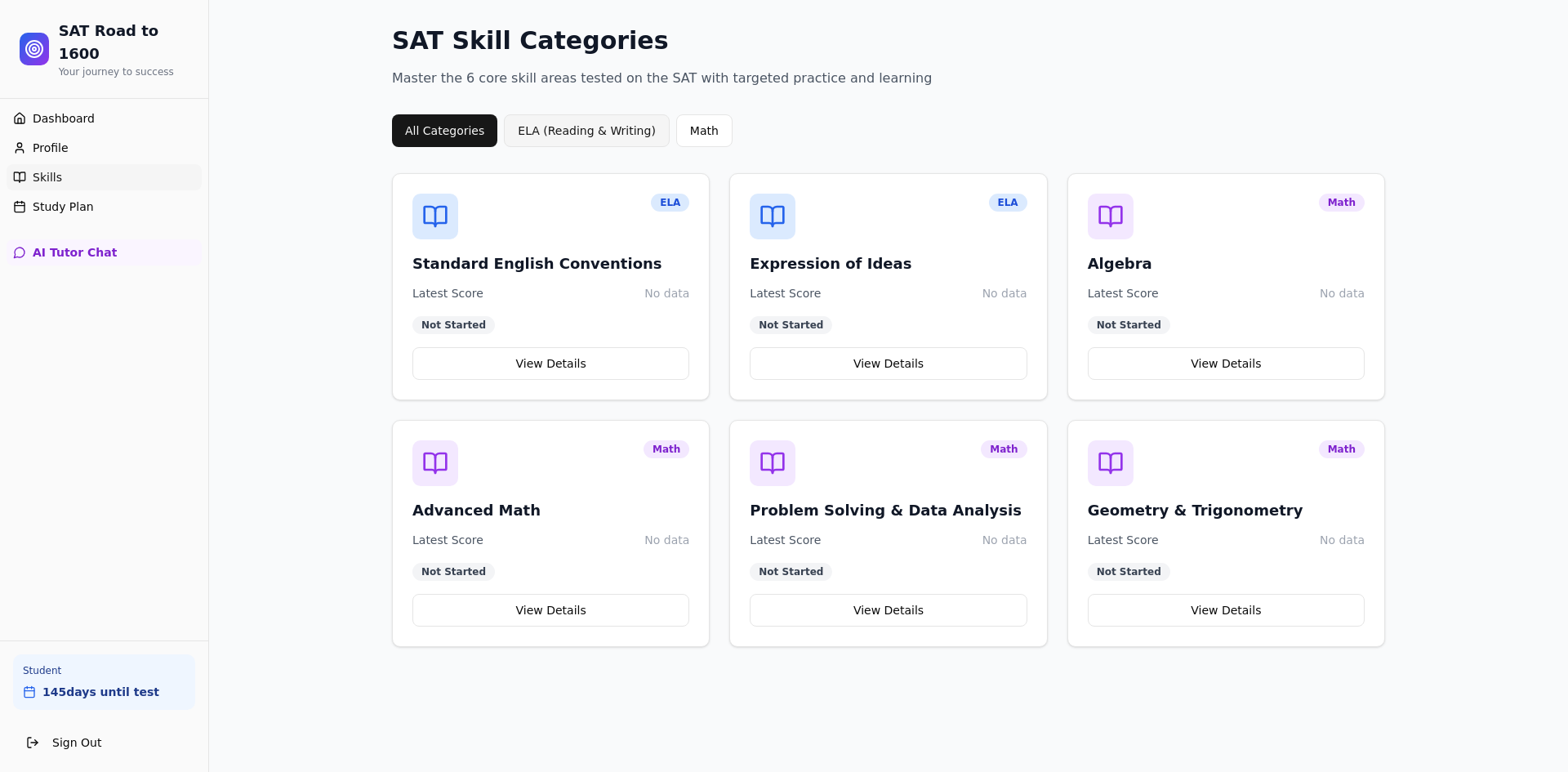
click at [554, 134] on button "ELA (Reading & Writing)" at bounding box center [587, 131] width 166 height 33
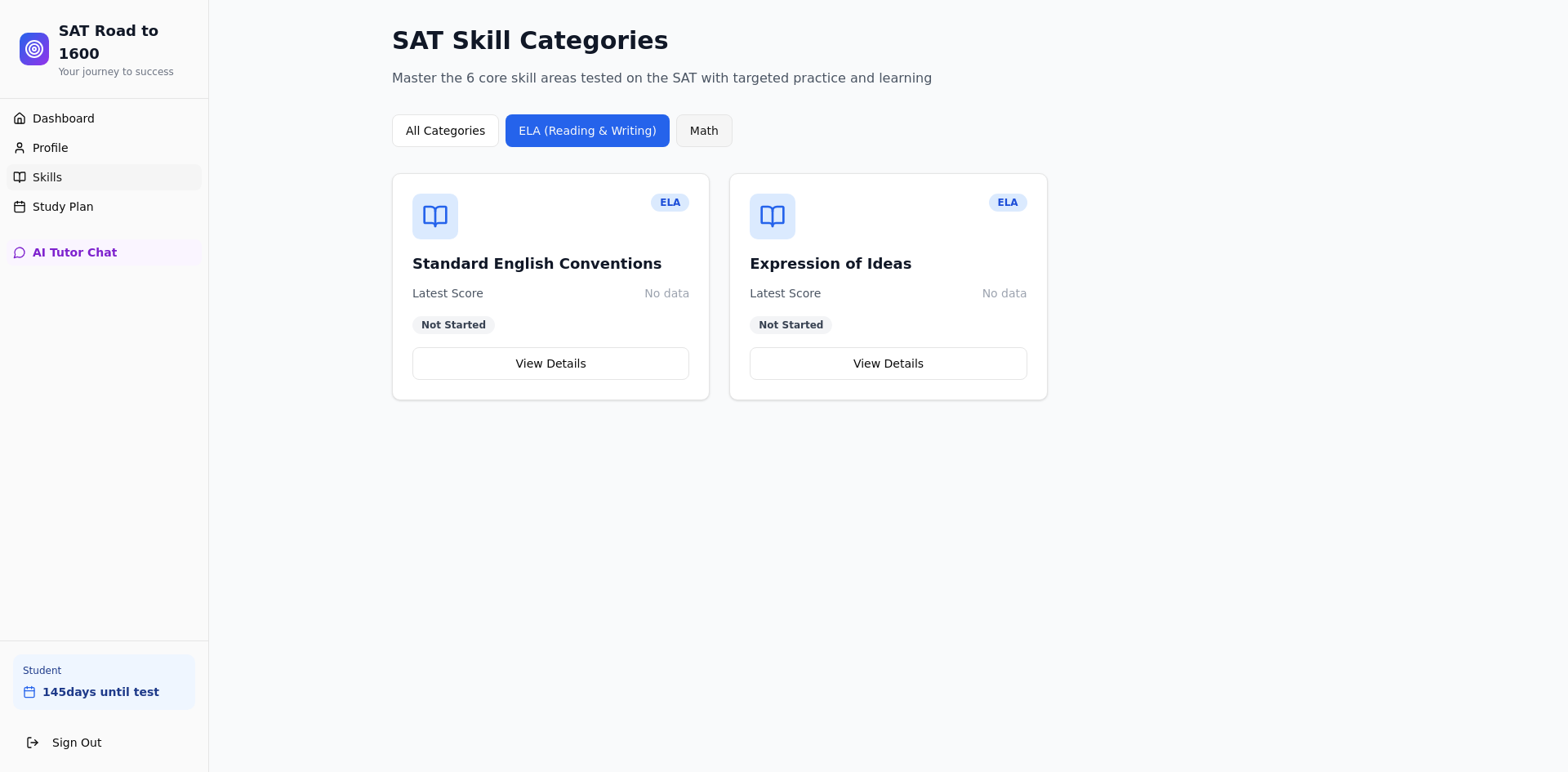
click at [688, 121] on button "Math" at bounding box center [704, 131] width 56 height 33
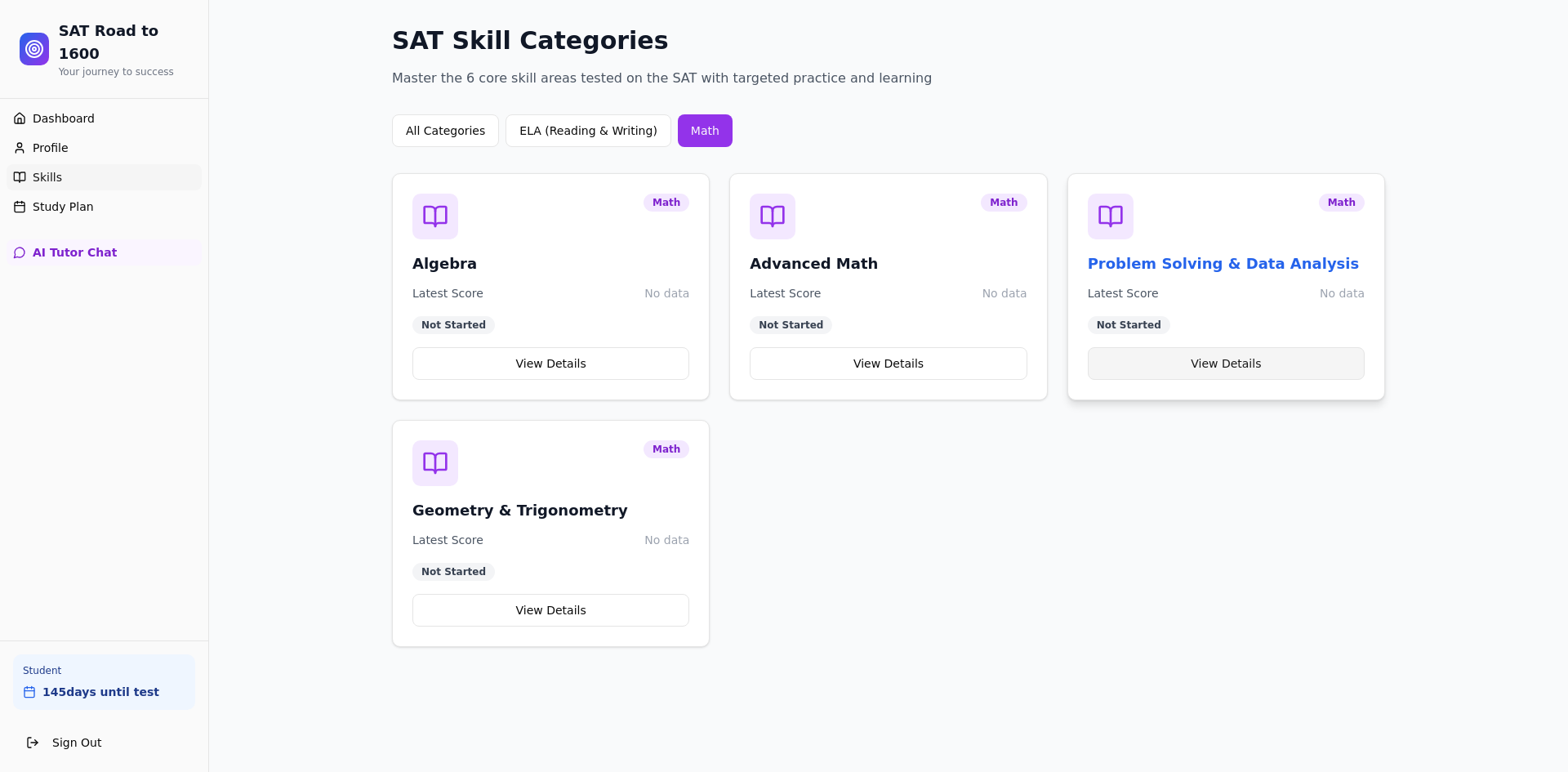
click at [1208, 367] on button "View Details" at bounding box center [1226, 363] width 277 height 33
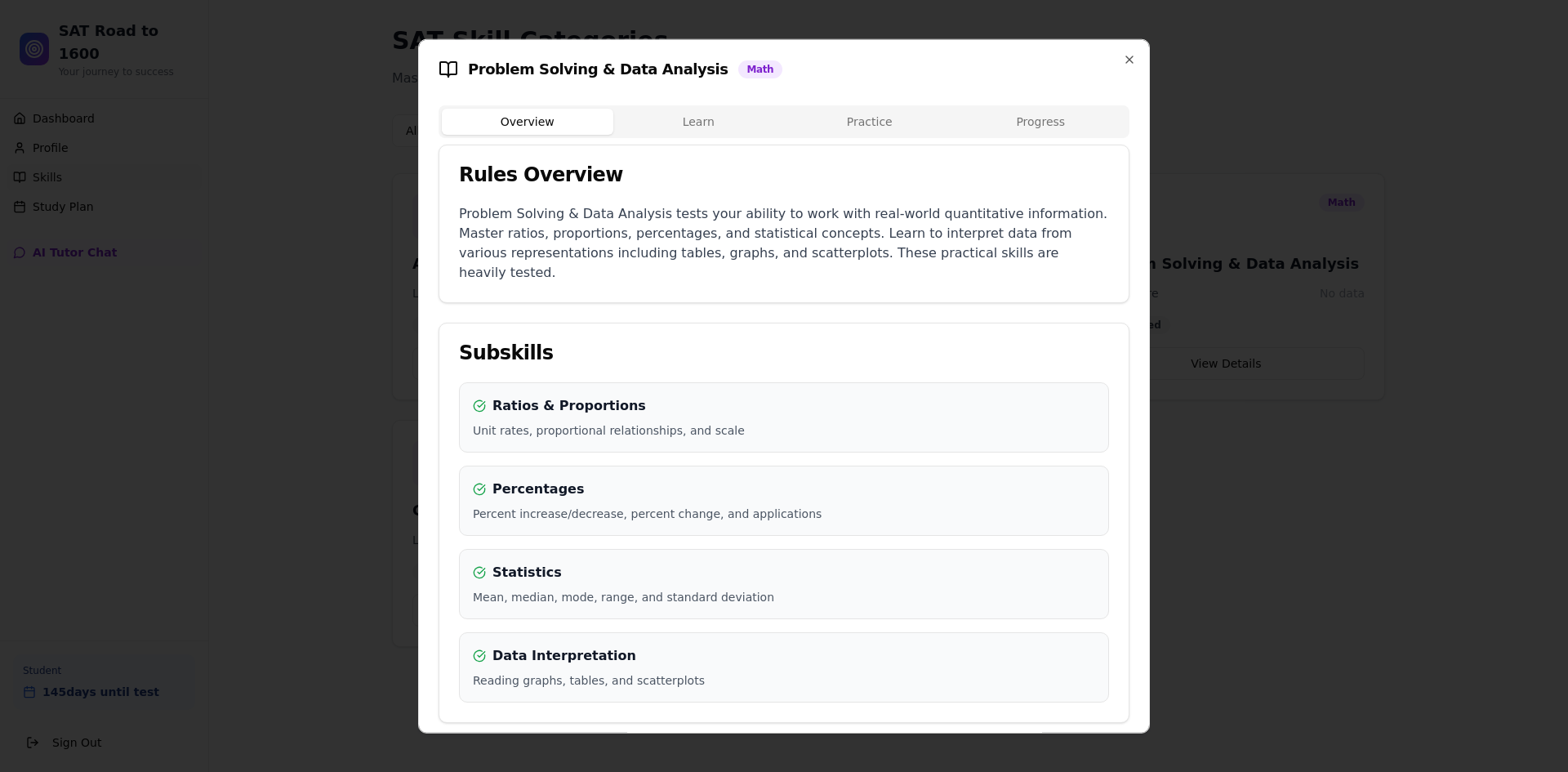
click at [639, 127] on body "SAT Road to 1600 Your journey to success Dashboard Profile Skills Study Plan AI…" at bounding box center [784, 386] width 1568 height 772
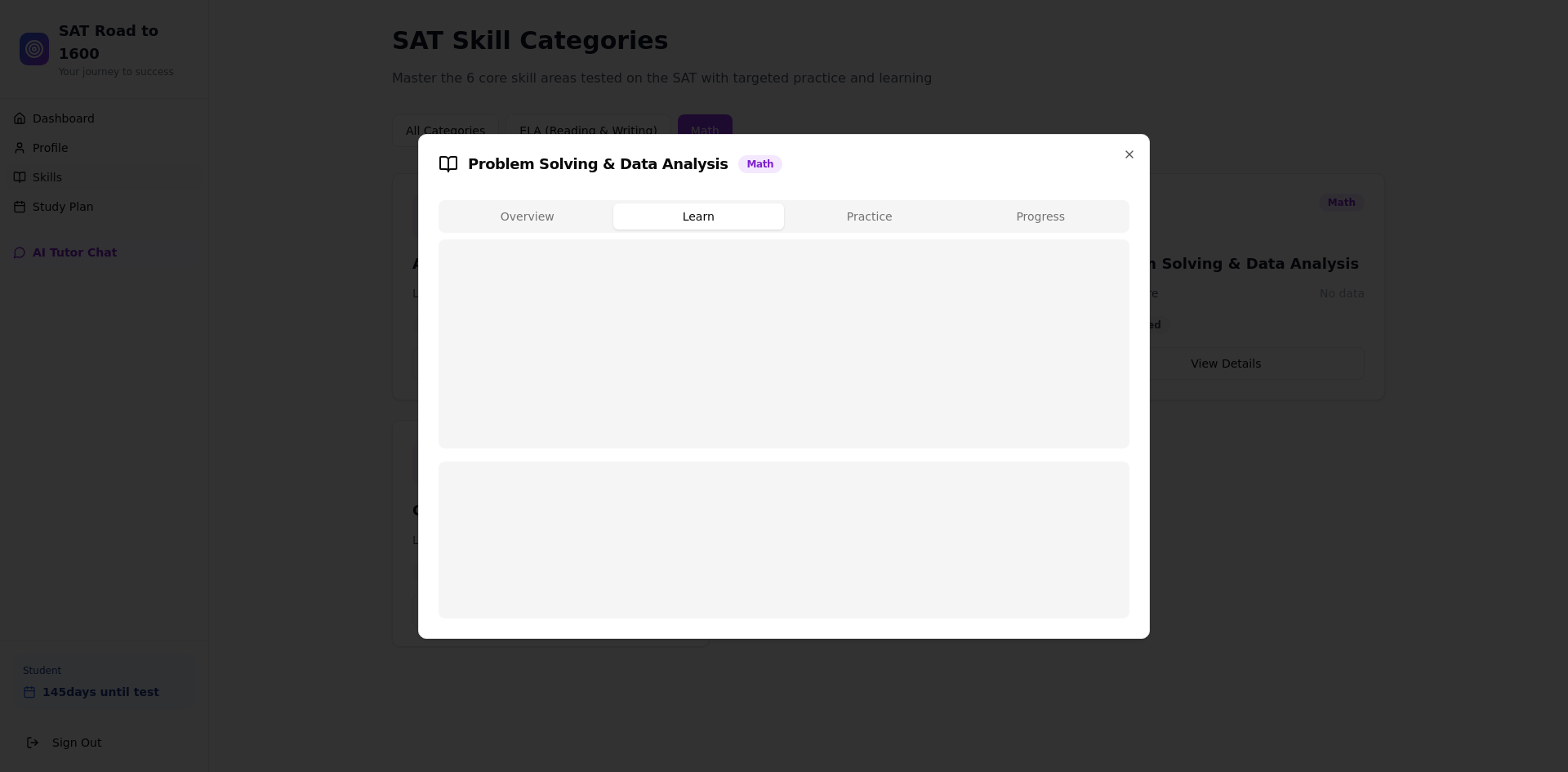
click at [343, 271] on div at bounding box center [784, 386] width 1568 height 772
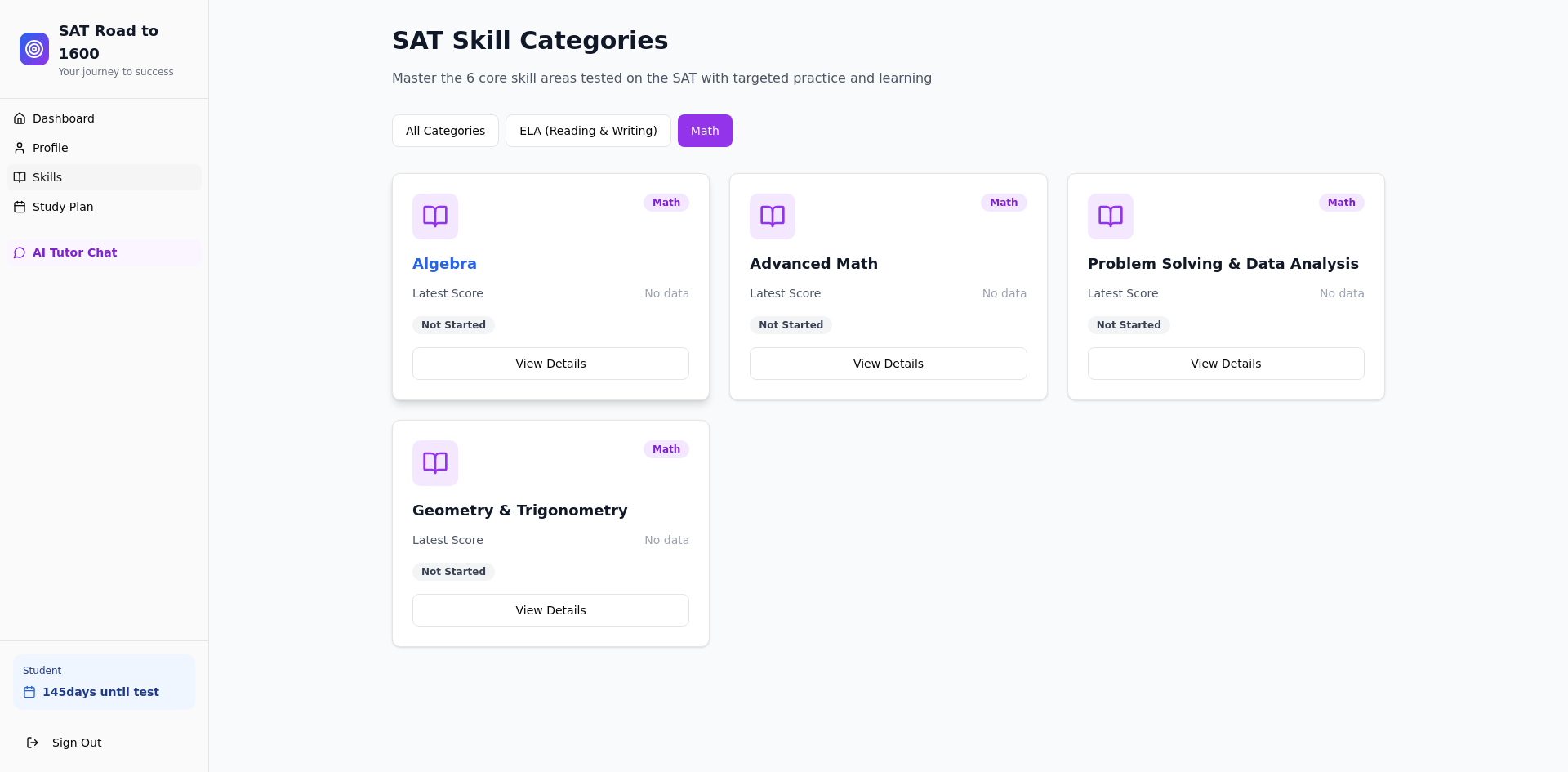
click at [453, 261] on h3 "Algebra" at bounding box center [551, 264] width 277 height 23
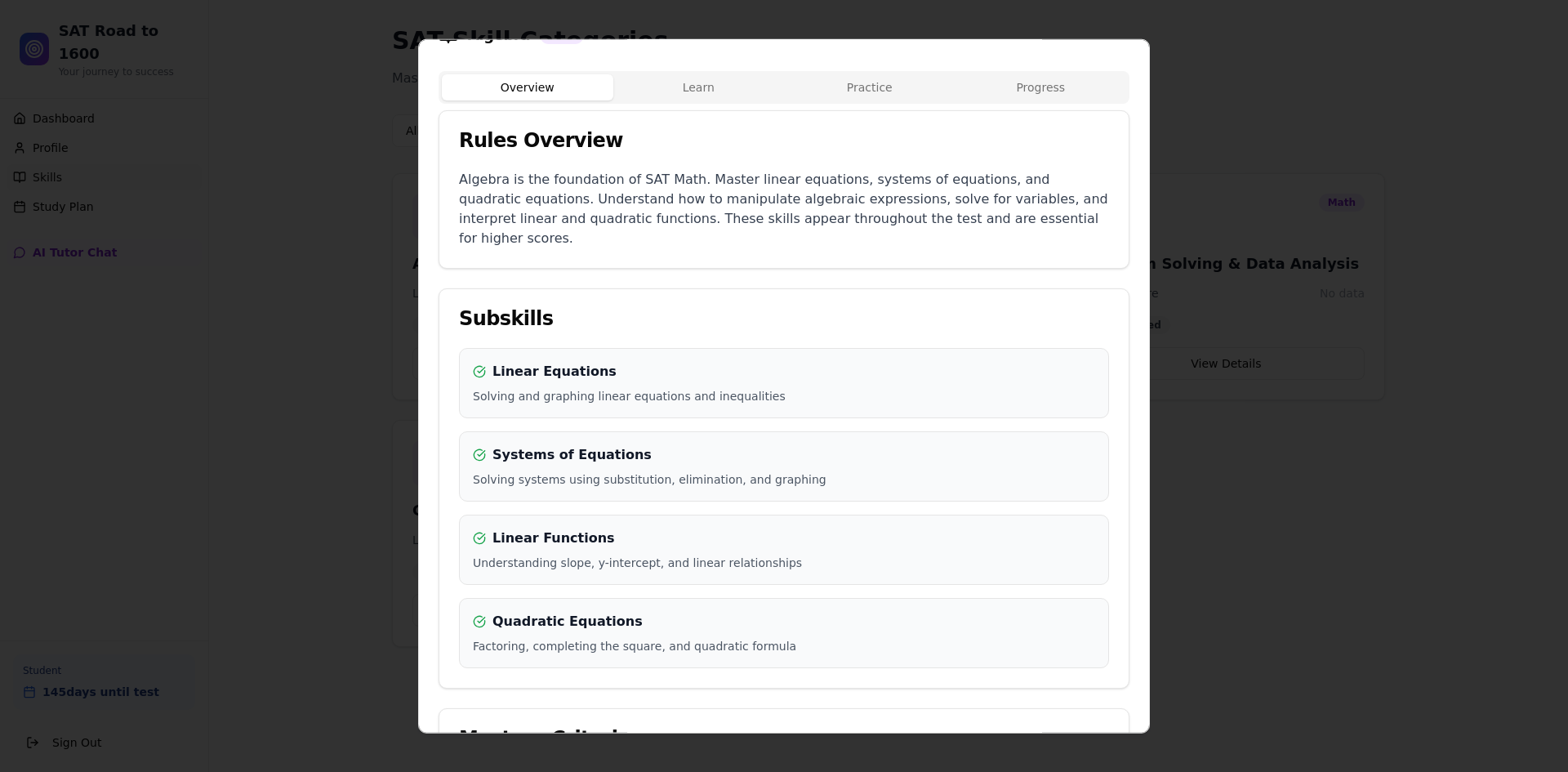
scroll to position [108, 0]
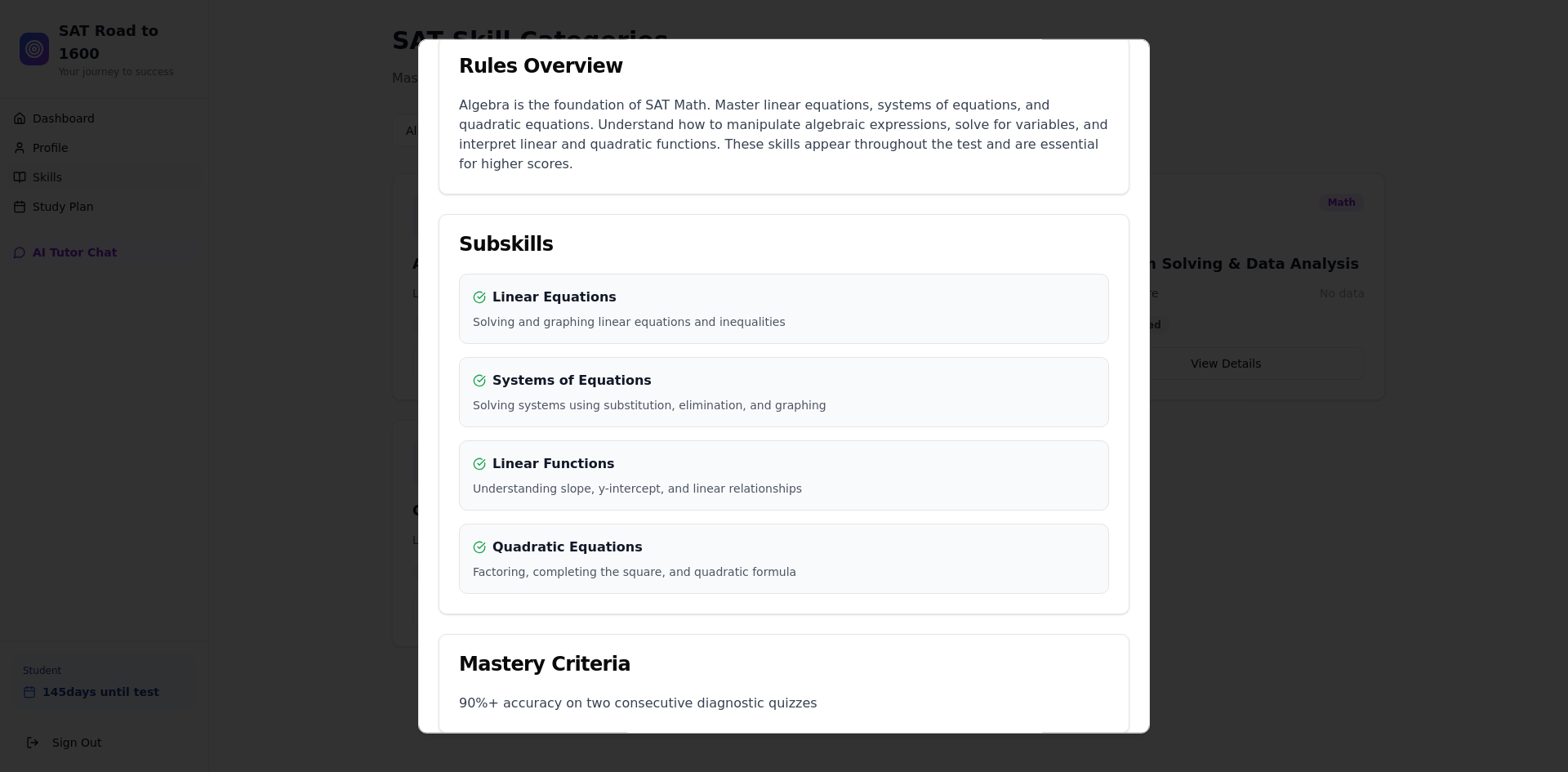
click at [337, 371] on div at bounding box center [784, 386] width 1568 height 772
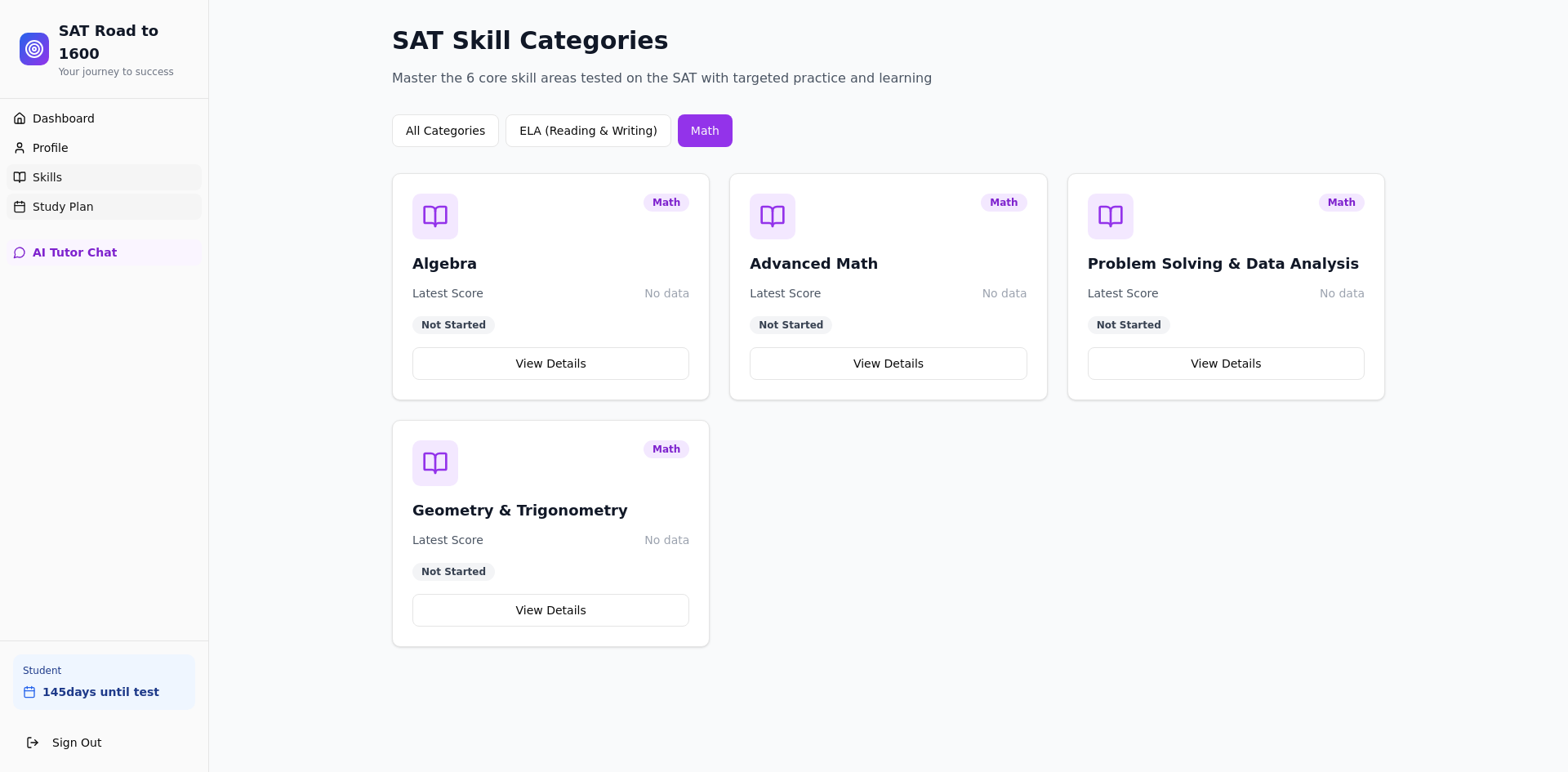
click at [44, 198] on span "Study Plan" at bounding box center [64, 206] width 61 height 16
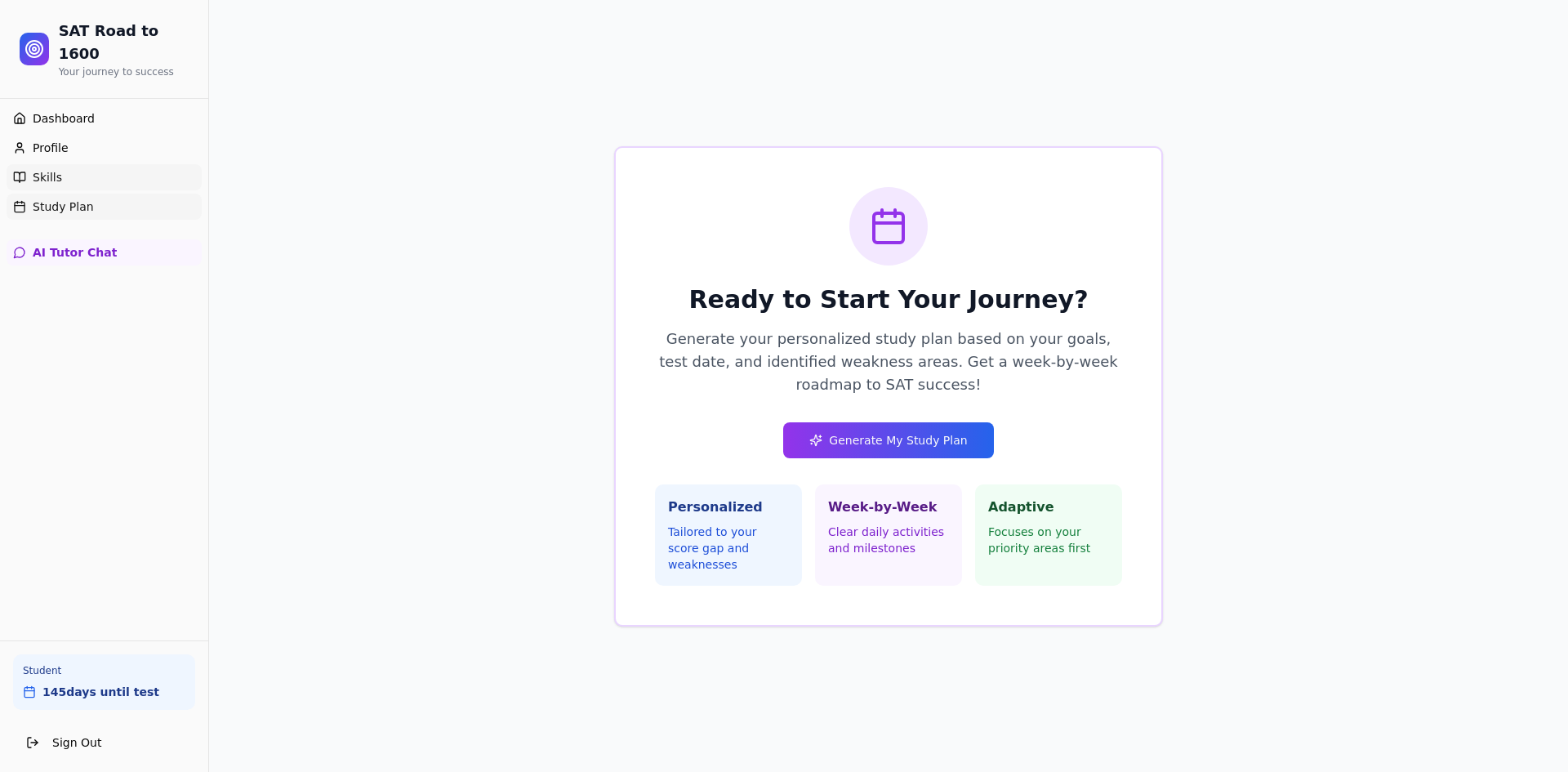
click at [36, 169] on span "Skills" at bounding box center [47, 176] width 30 height 16
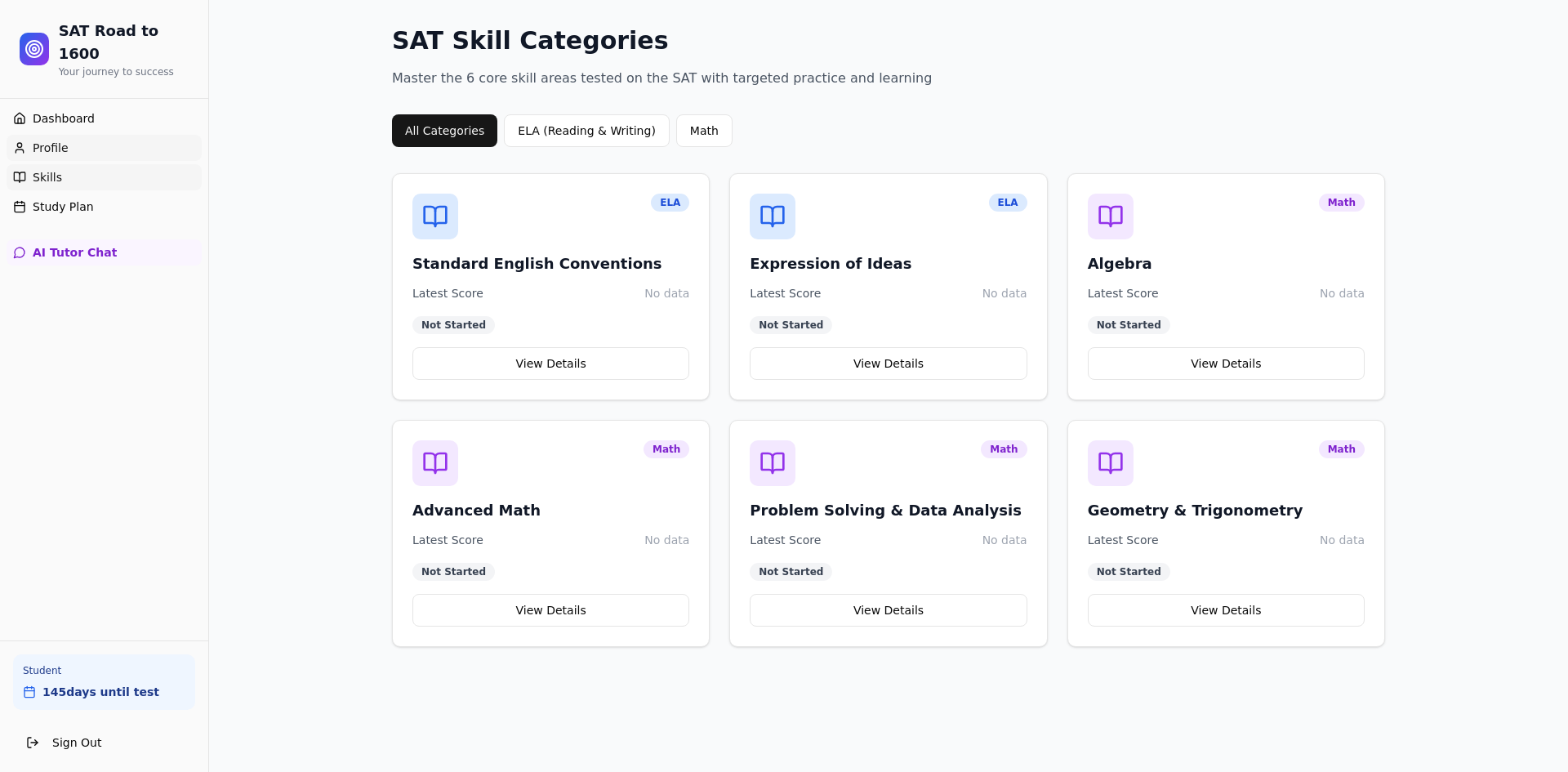
click at [37, 140] on span "Profile" at bounding box center [51, 147] width 36 height 16
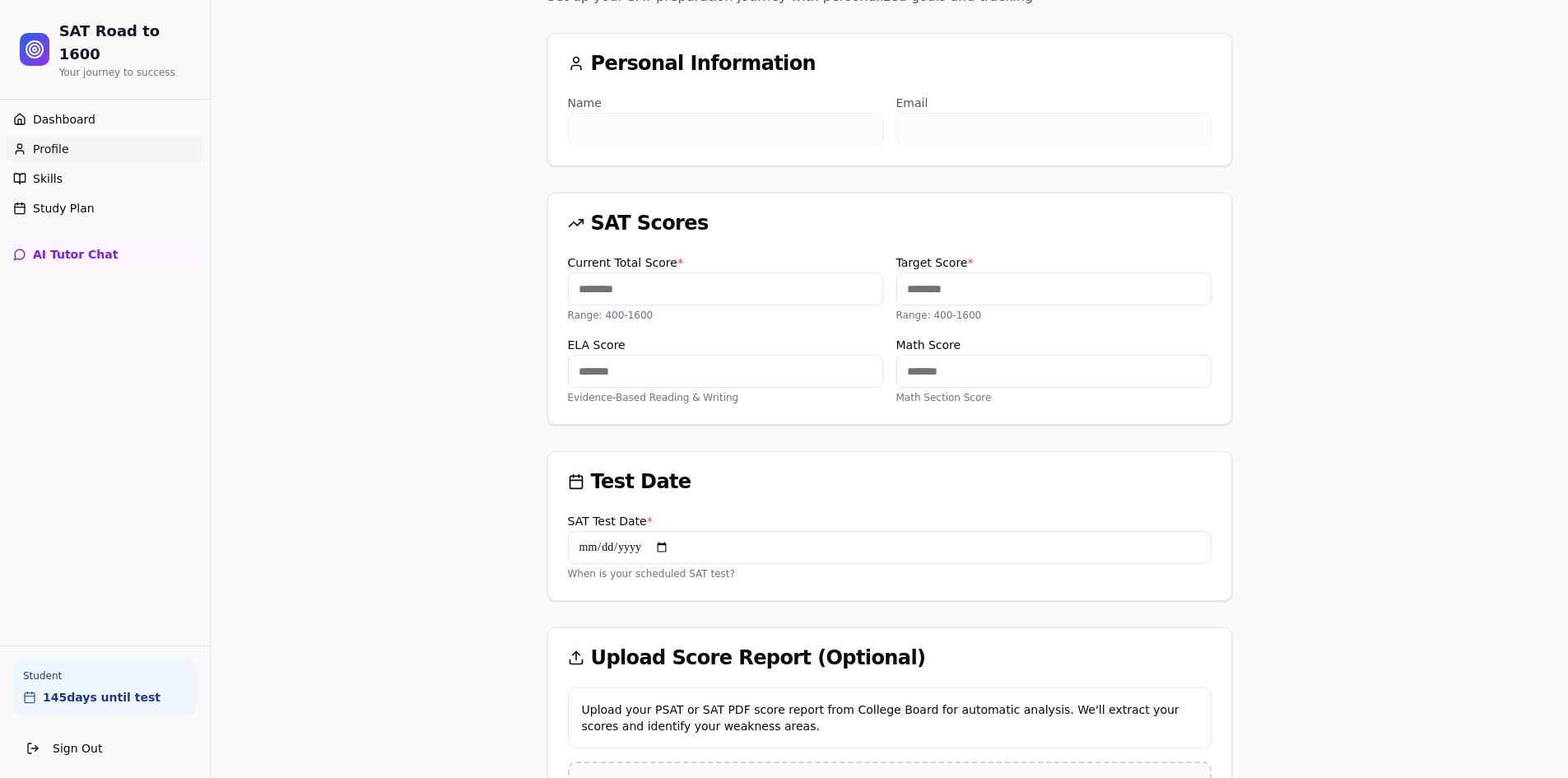
scroll to position [360, 0]
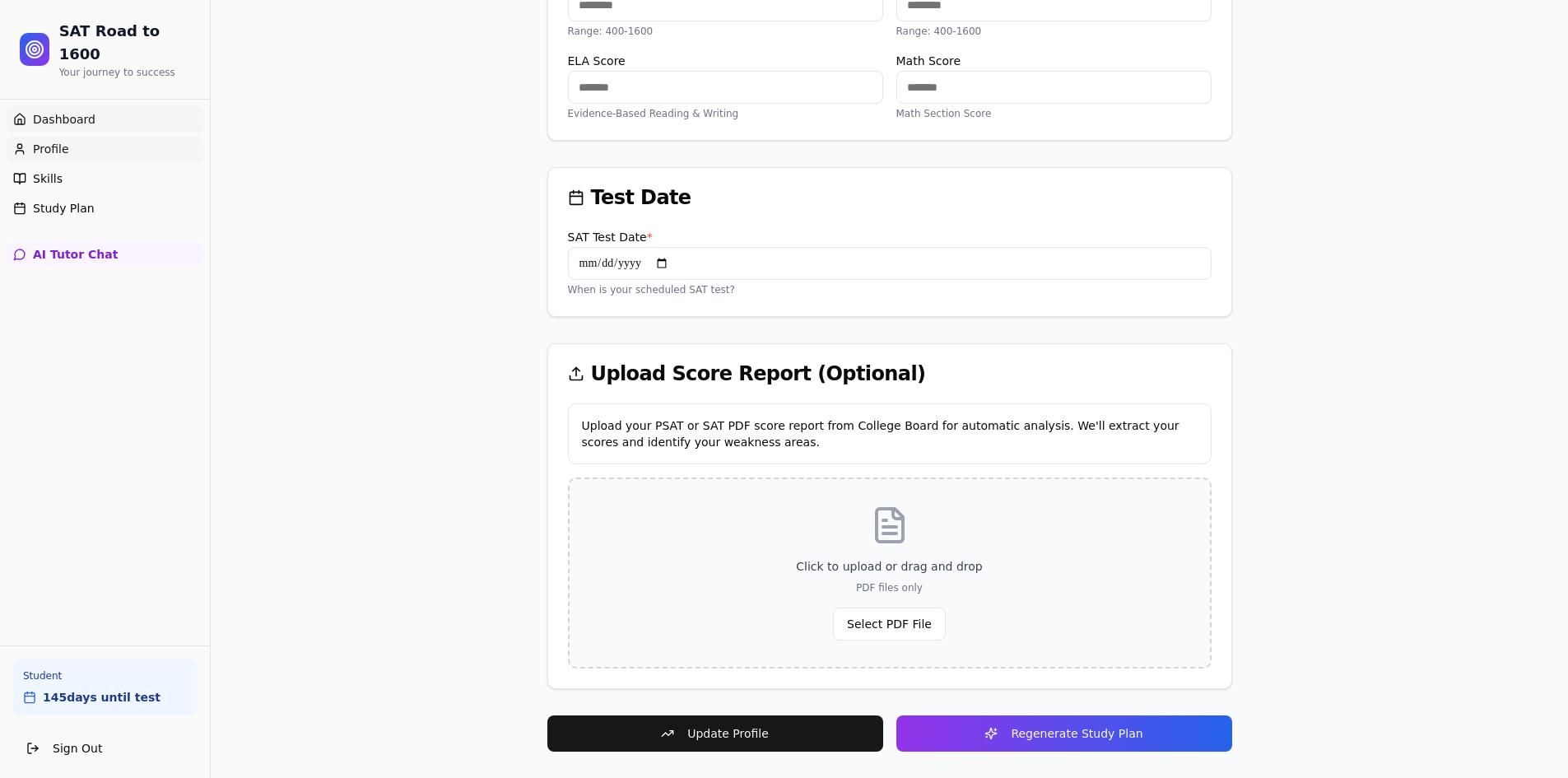
click at [55, 106] on link "Dashboard" at bounding box center [105, 119] width 197 height 26
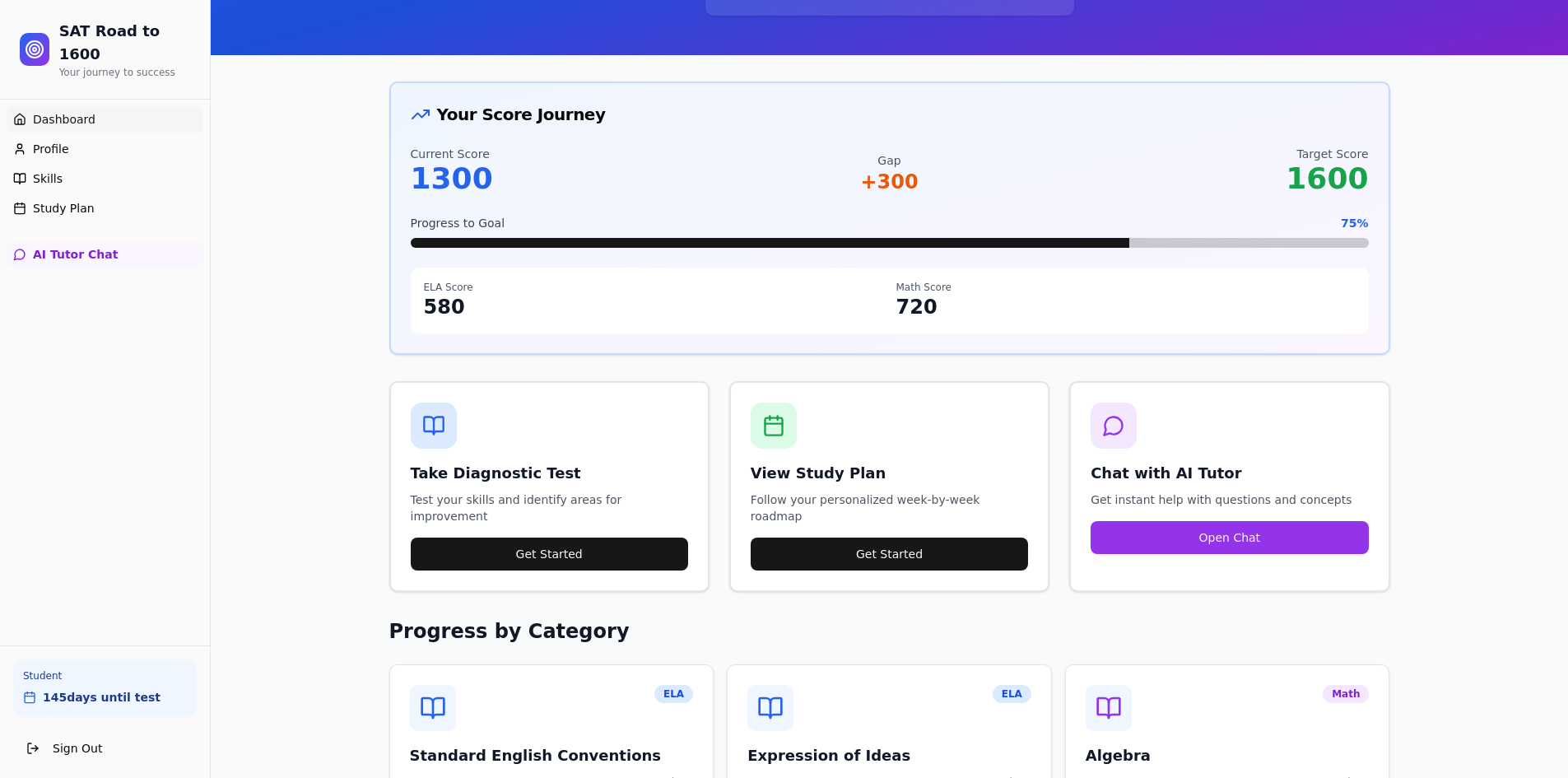
scroll to position [412, 0]
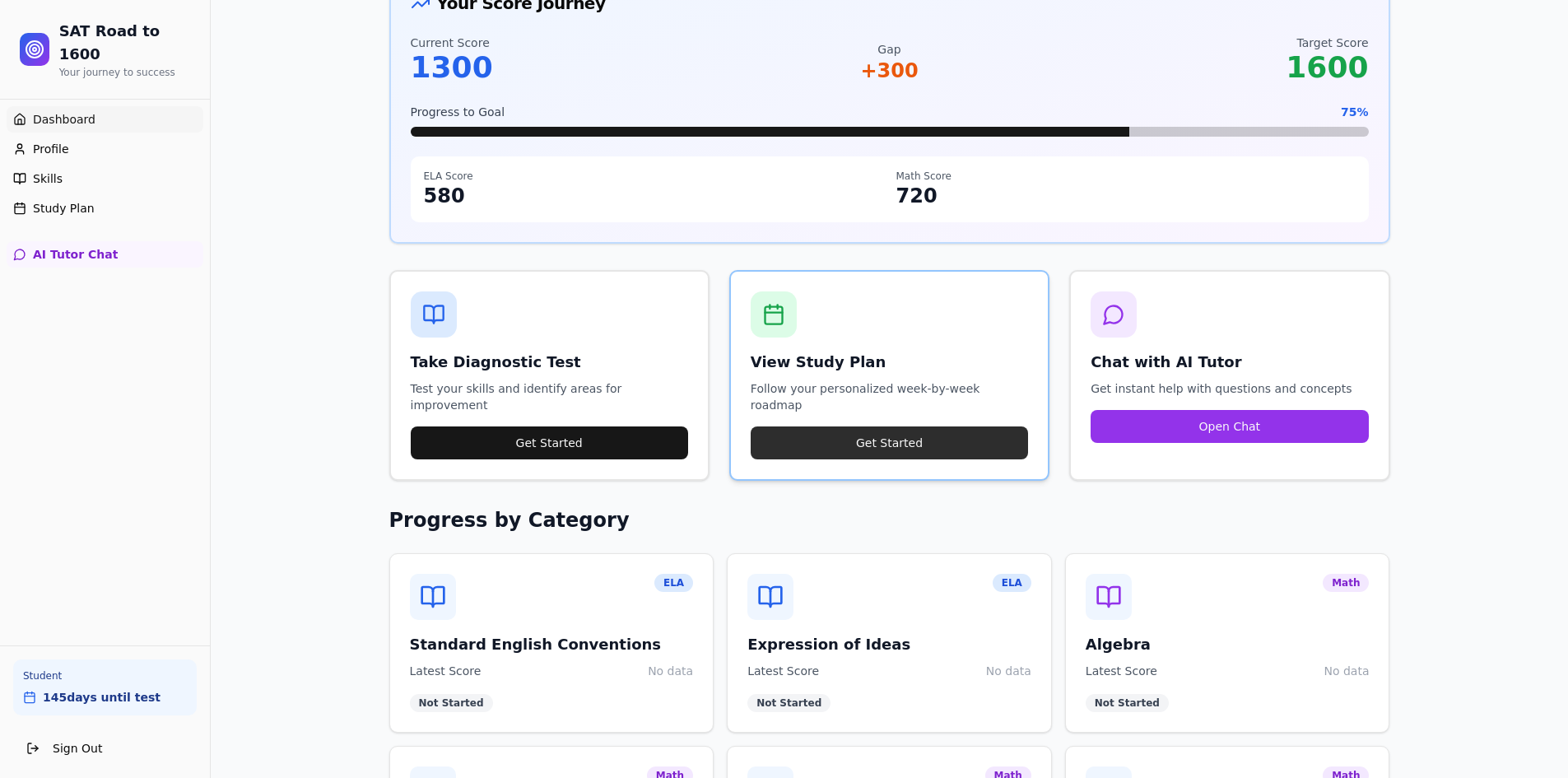
click at [913, 426] on button "Get Started" at bounding box center [890, 442] width 278 height 33
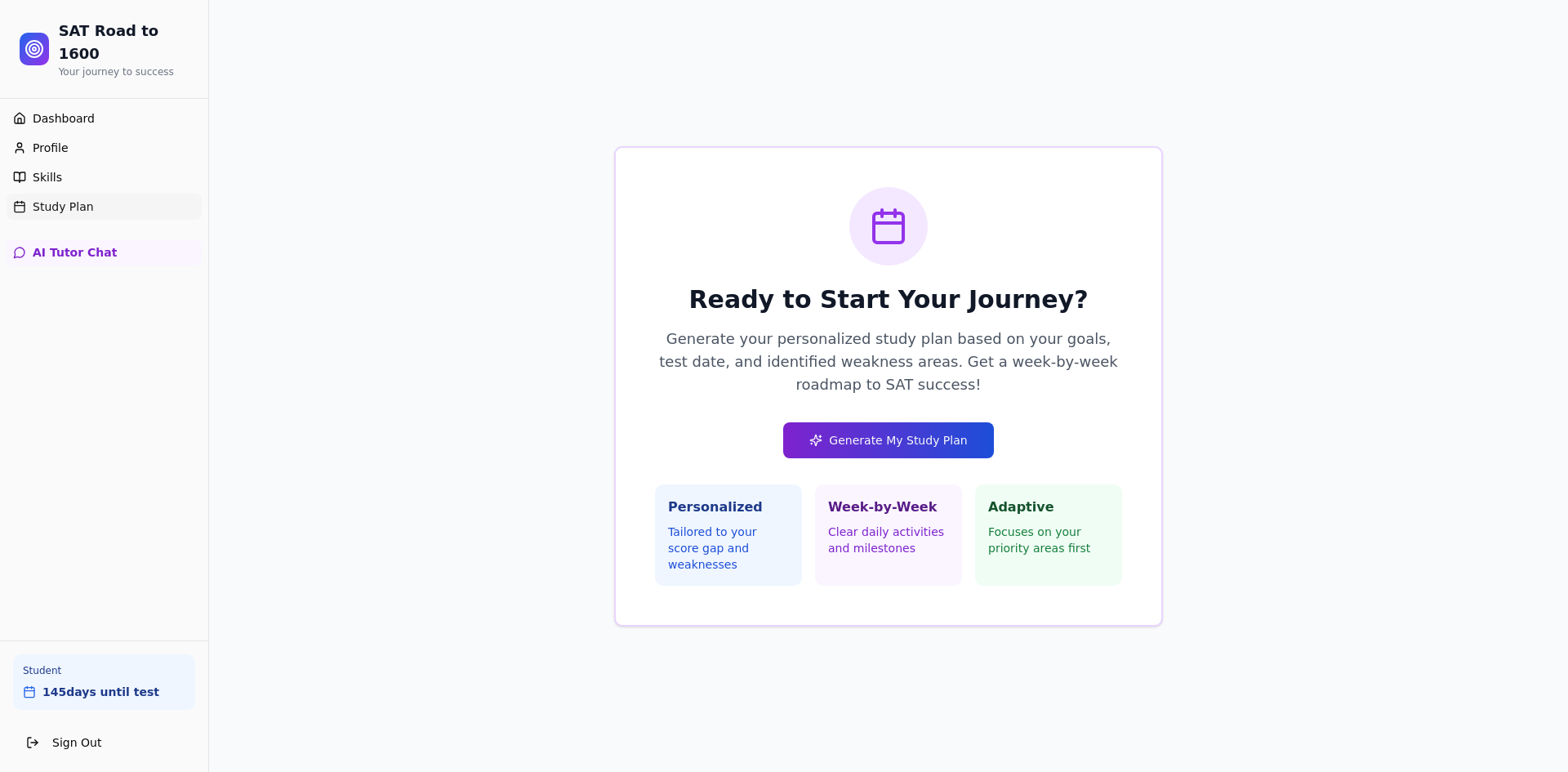
click at [839, 437] on button "Generate My Study Plan" at bounding box center [888, 440] width 210 height 36
drag, startPoint x: 1399, startPoint y: 731, endPoint x: 1265, endPoint y: 708, distance: 136.0
click at [1290, 707] on div "Study plan generated! 20 weeks of personalized learning." at bounding box center [1412, 722] width 244 height 32
click at [121, 696] on span "145 days until test" at bounding box center [101, 691] width 117 height 16
click at [80, 193] on link "Study Plan" at bounding box center [104, 206] width 195 height 26
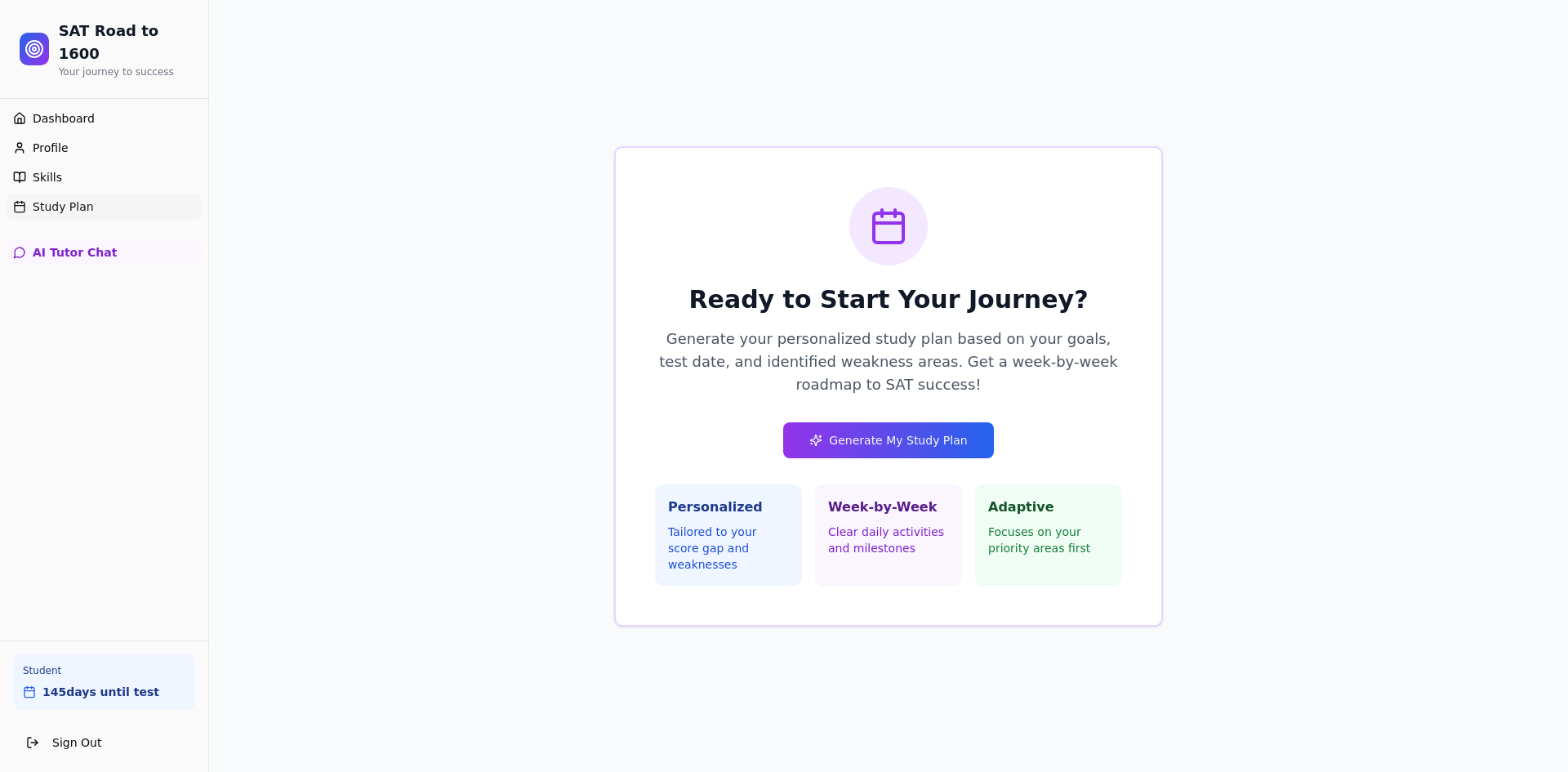
click at [86, 198] on span "Study Plan" at bounding box center [64, 206] width 61 height 16
click at [84, 198] on span "Study Plan" at bounding box center [64, 206] width 61 height 16
drag, startPoint x: 84, startPoint y: 190, endPoint x: 79, endPoint y: 177, distance: 13.9
click at [84, 198] on span "Study Plan" at bounding box center [64, 206] width 61 height 16
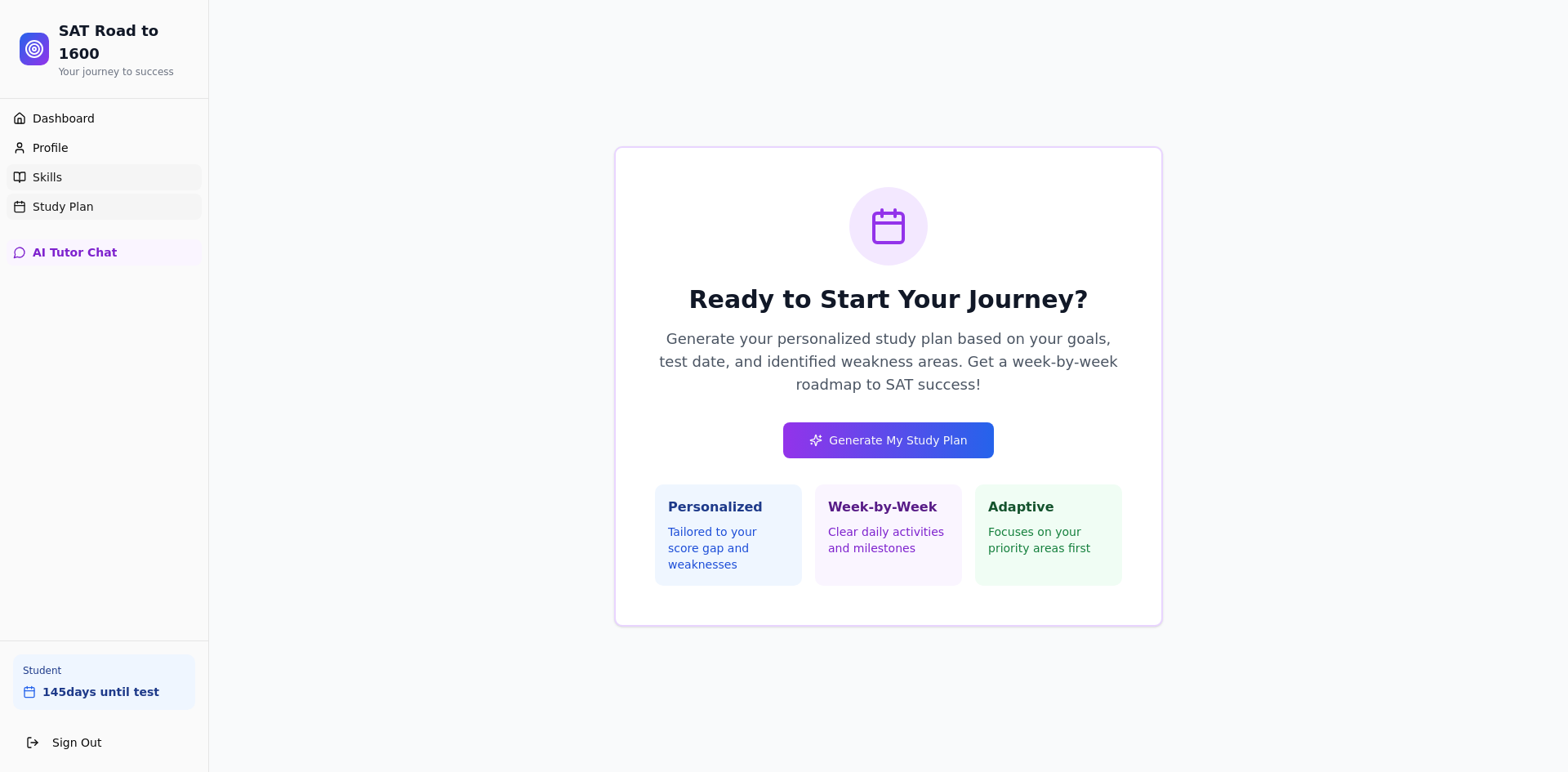
click at [55, 169] on span "Skills" at bounding box center [47, 176] width 30 height 16
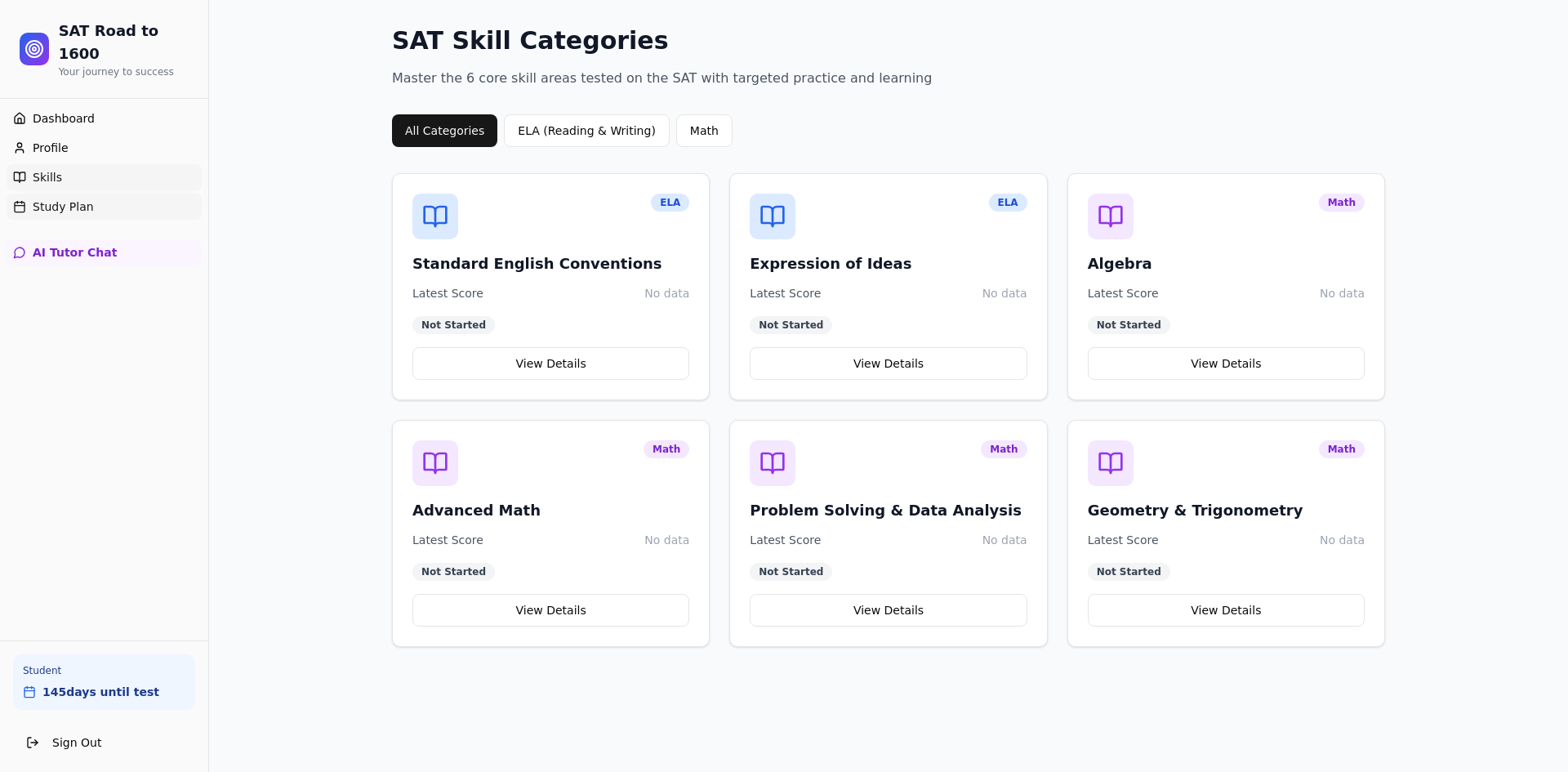
click at [51, 198] on span "Study Plan" at bounding box center [64, 206] width 61 height 16
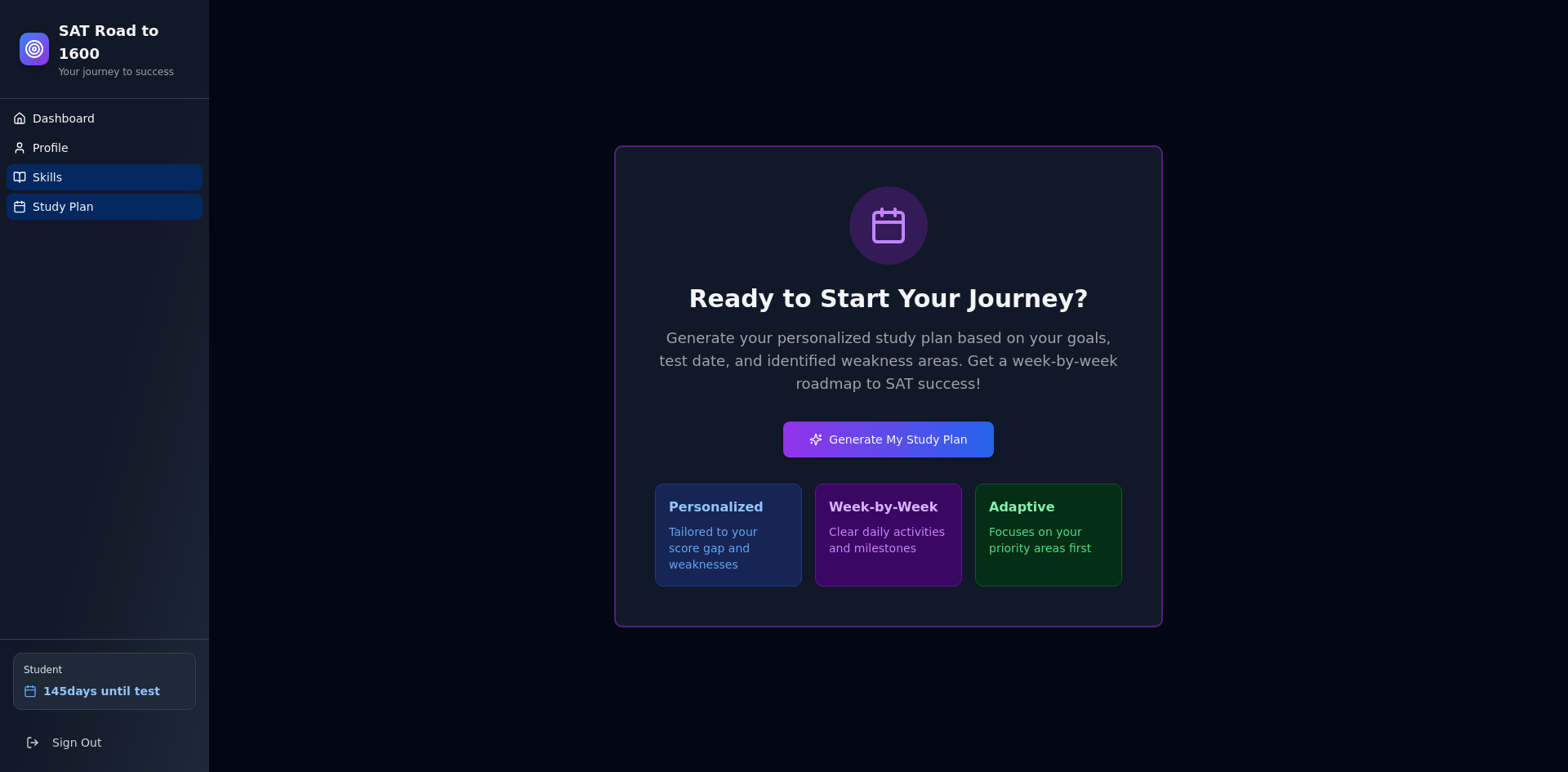
click at [65, 164] on link "Skills" at bounding box center [104, 177] width 196 height 26
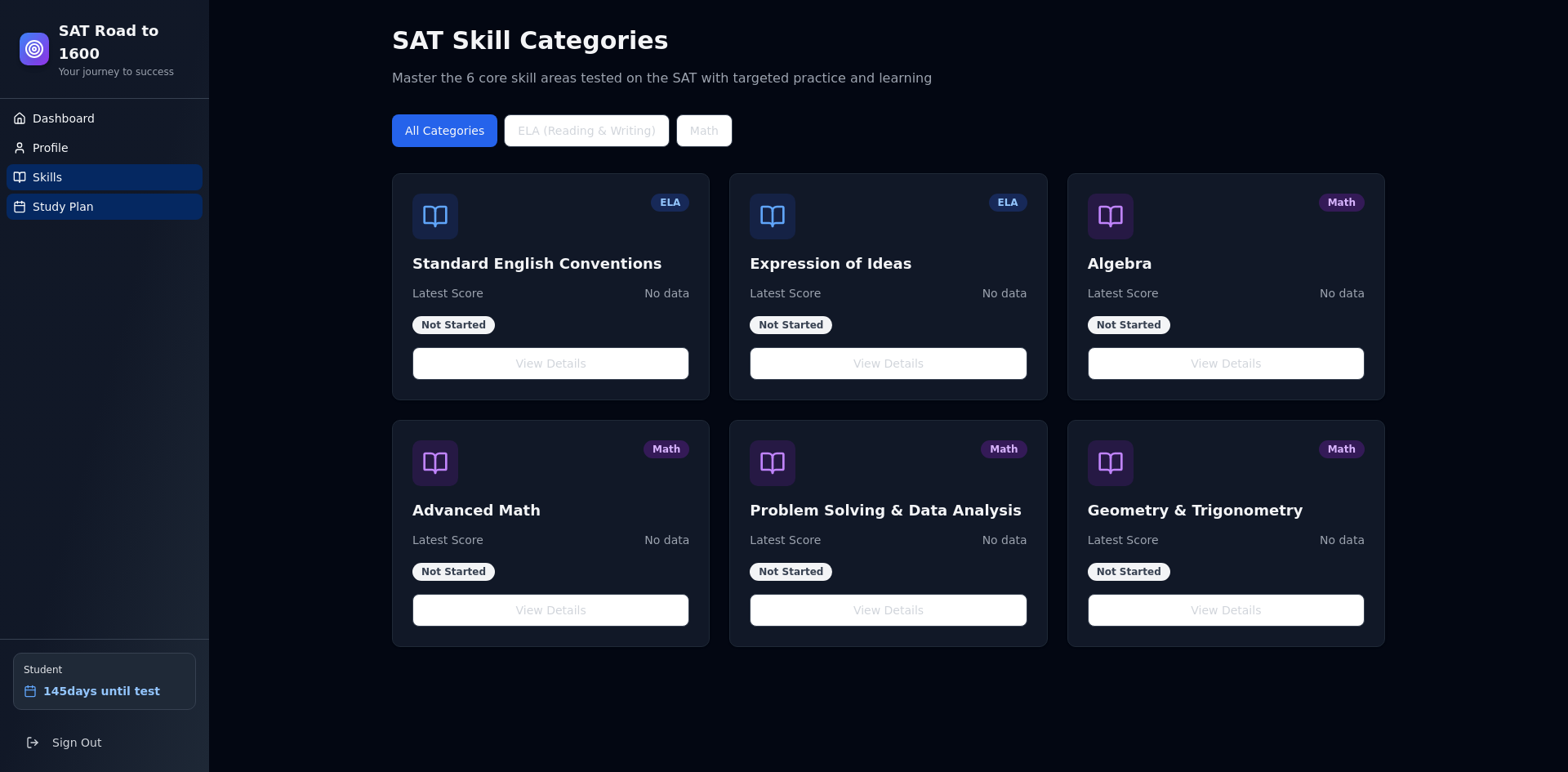
drag, startPoint x: 74, startPoint y: 197, endPoint x: 73, endPoint y: 186, distance: 11.0
click at [73, 195] on div "Dashboard Profile Skills Study Plan" at bounding box center [104, 163] width 209 height 127
click at [71, 193] on link "Study Plan" at bounding box center [104, 206] width 196 height 26
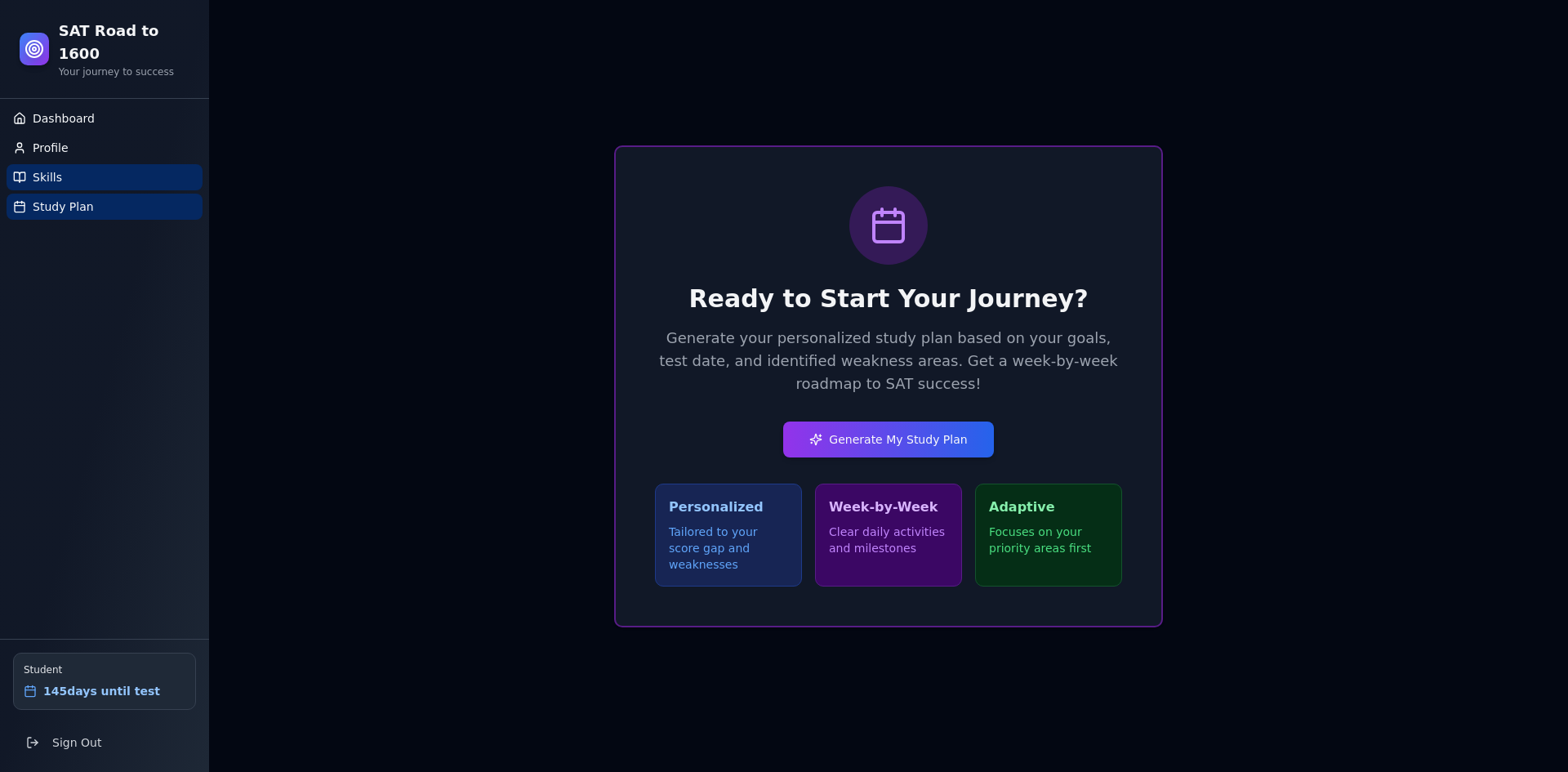
click at [70, 164] on link "Skills" at bounding box center [104, 177] width 196 height 26
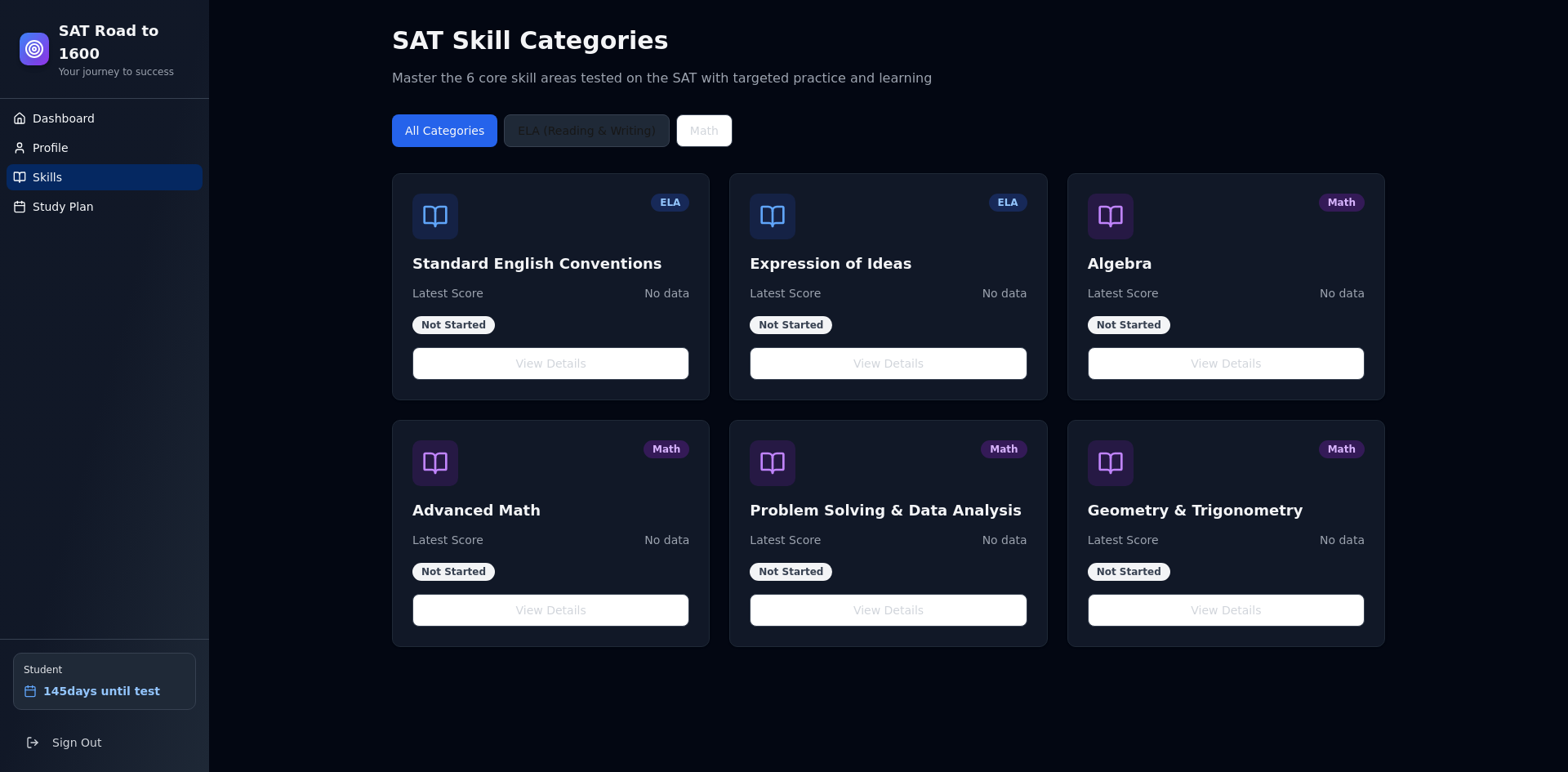
click at [505, 127] on button "ELA (Reading & Writing)" at bounding box center [587, 131] width 166 height 33
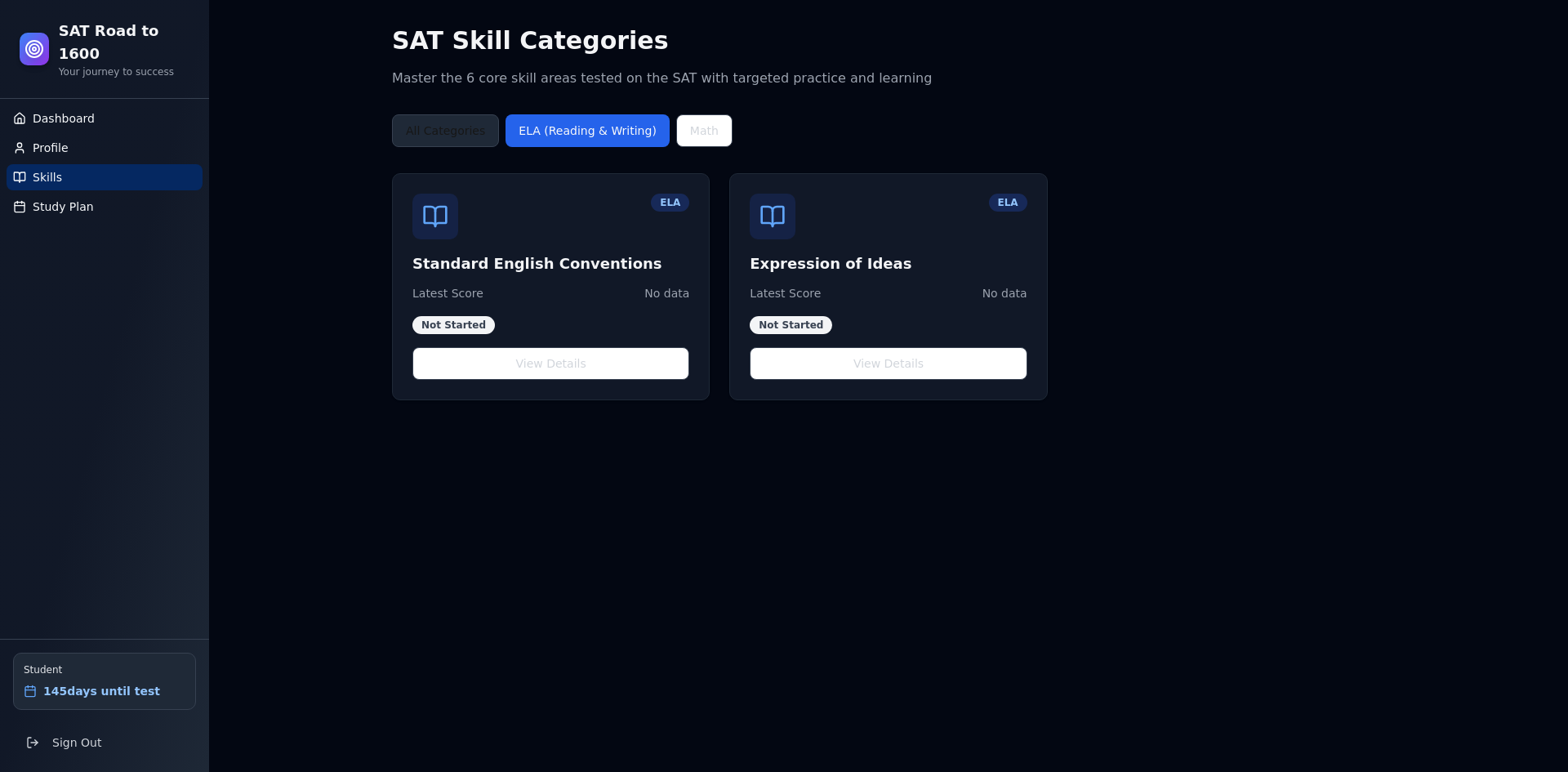
click at [403, 125] on button "All Categories" at bounding box center [445, 131] width 107 height 33
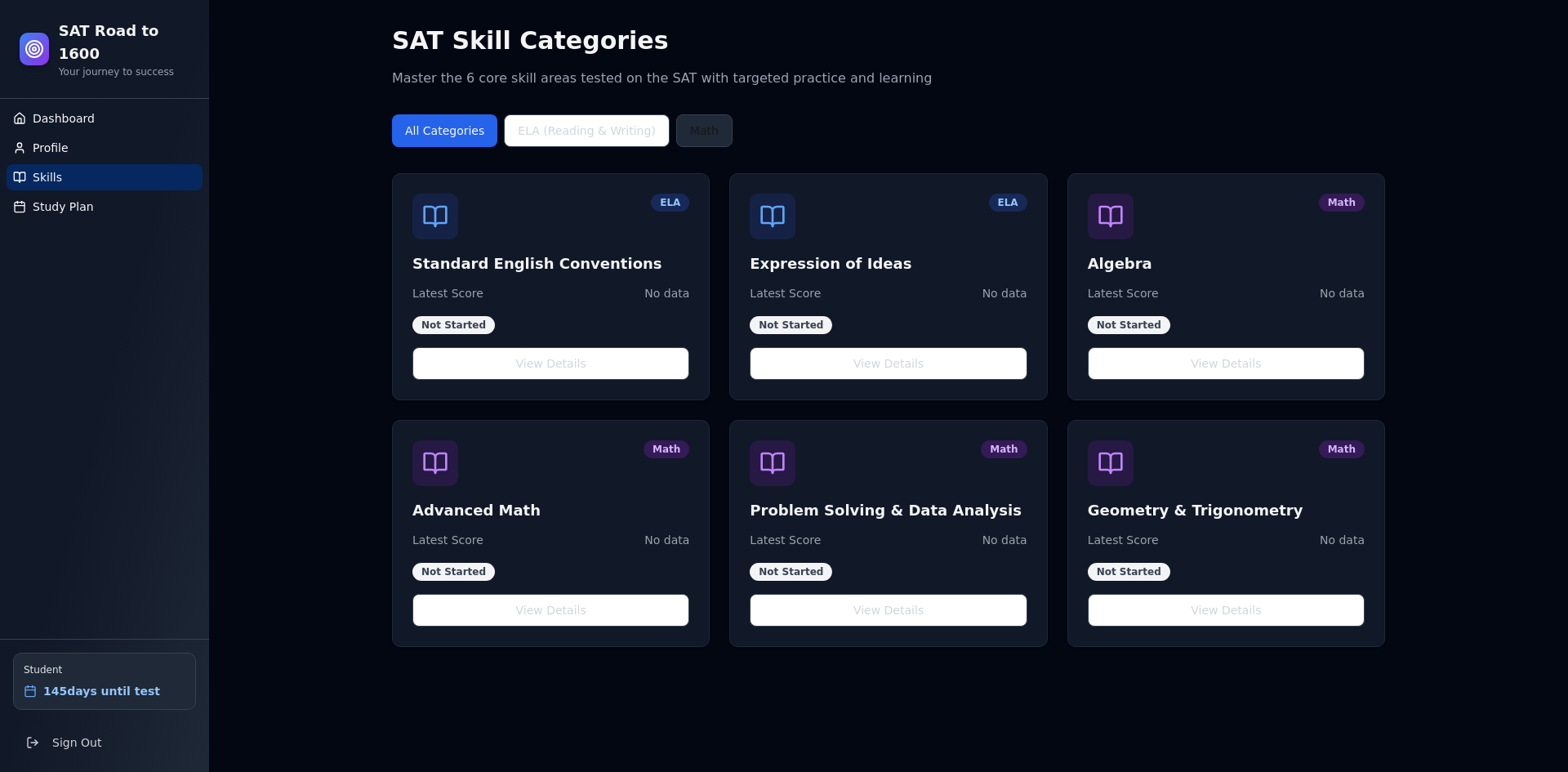
click at [676, 125] on button "Math" at bounding box center [704, 131] width 56 height 33
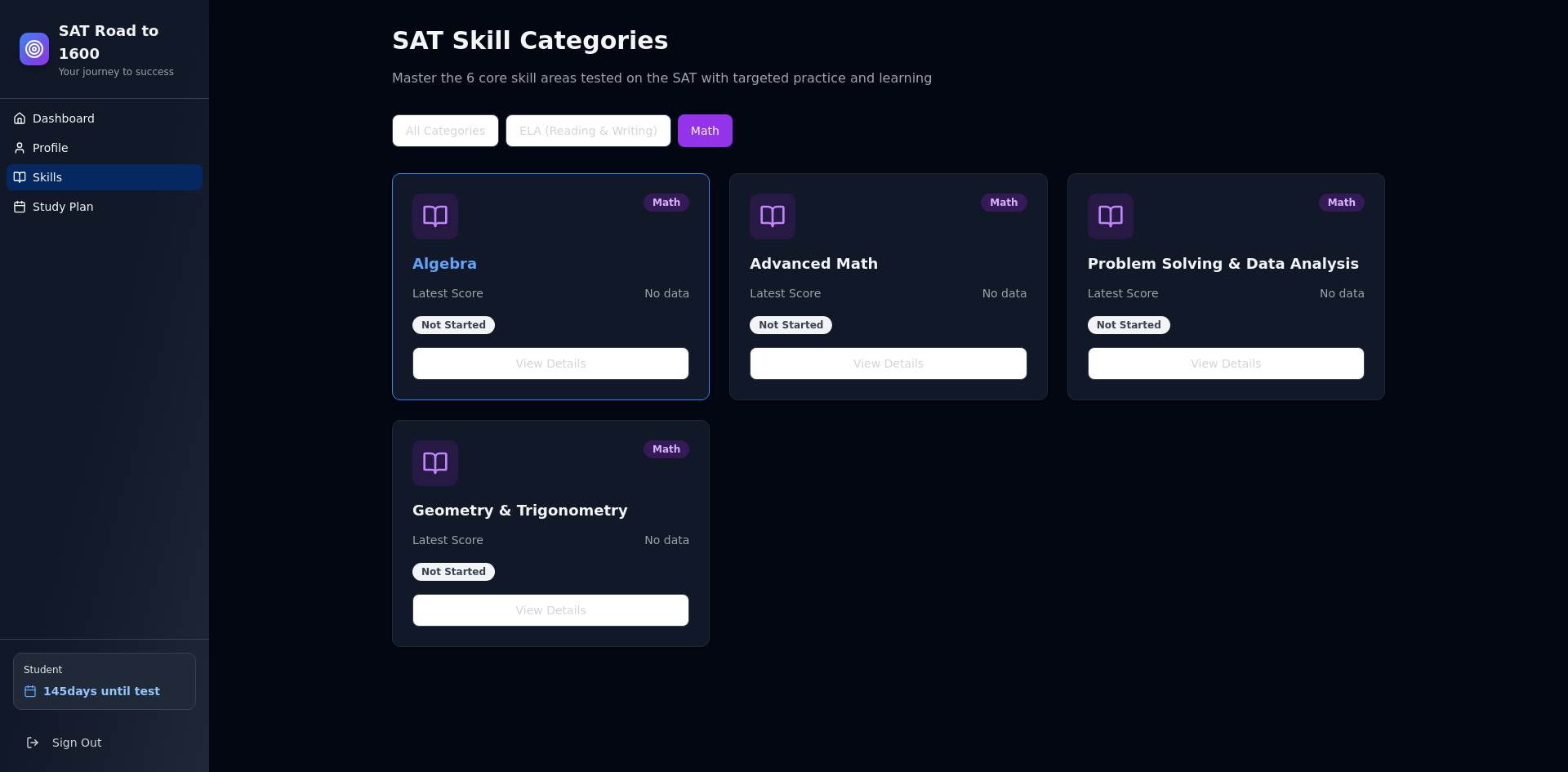
click at [532, 321] on div "Math Algebra Latest Score No data Not Started View Details" at bounding box center [550, 286] width 316 height 225
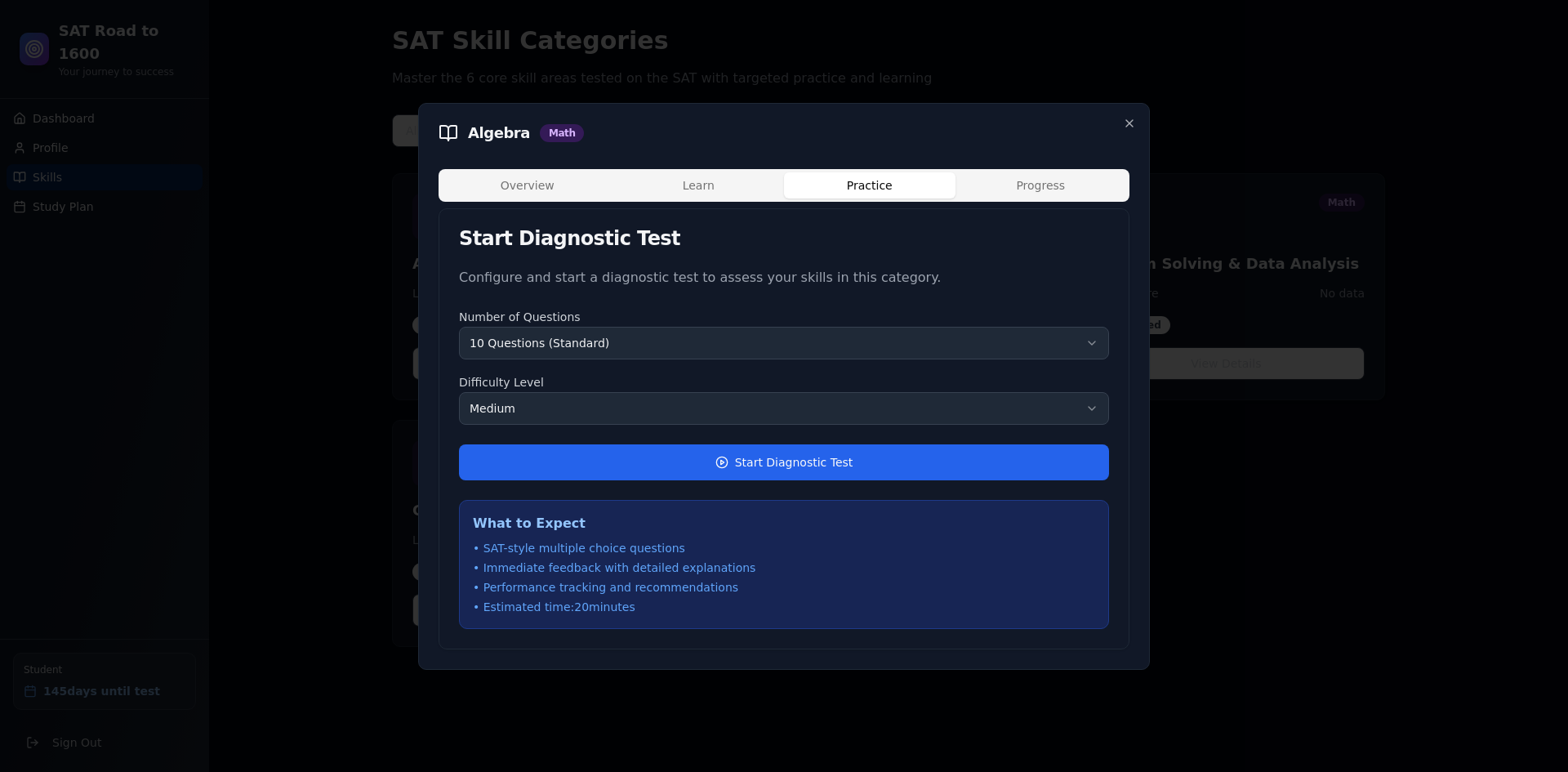
drag, startPoint x: 870, startPoint y: 118, endPoint x: 873, endPoint y: 131, distance: 13.3
click at [870, 123] on div "Algebra Math Overview Learn Practice Progress Start Diagnostic Test Configure a…" at bounding box center [783, 386] width 731 height 567
click at [876, 198] on div "Overview Learn Practice Progress" at bounding box center [783, 185] width 691 height 33
click at [1027, 187] on body "SAT Road to 1600 Your journey to success Dashboard Profile Skills Study Plan St…" at bounding box center [784, 386] width 1568 height 772
click at [893, 312] on div "Overview Learn Practice Progress Start Diagnostic Test Configure and start a di…" at bounding box center [783, 408] width 691 height 480
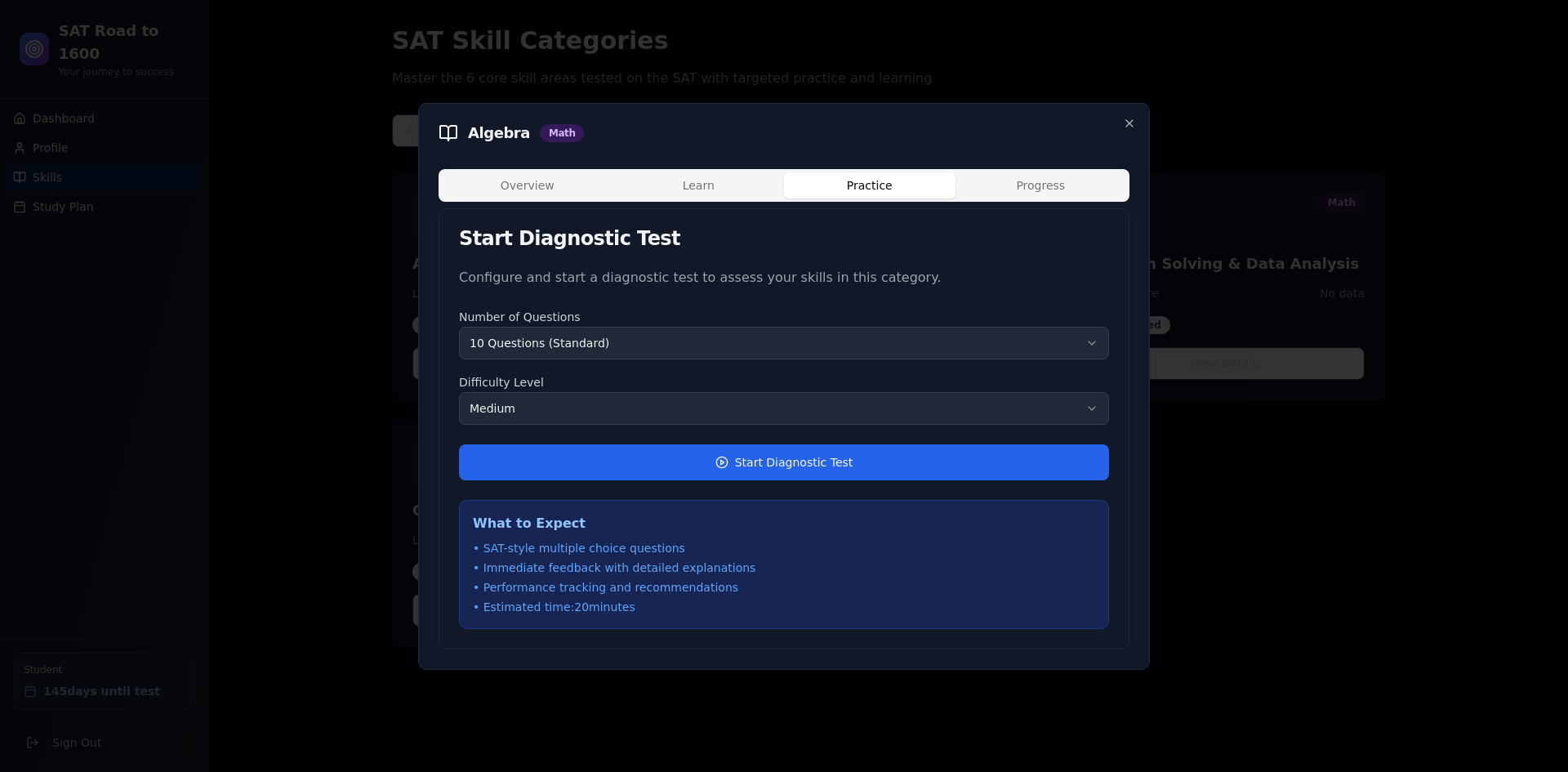
click at [702, 414] on body "SAT Road to 1600 Your journey to success Dashboard Profile Skills Study Plan St…" at bounding box center [784, 386] width 1568 height 772
click at [653, 508] on div "What to Expect • SAT-style multiple choice questions • Immediate feedback with …" at bounding box center [783, 564] width 650 height 129
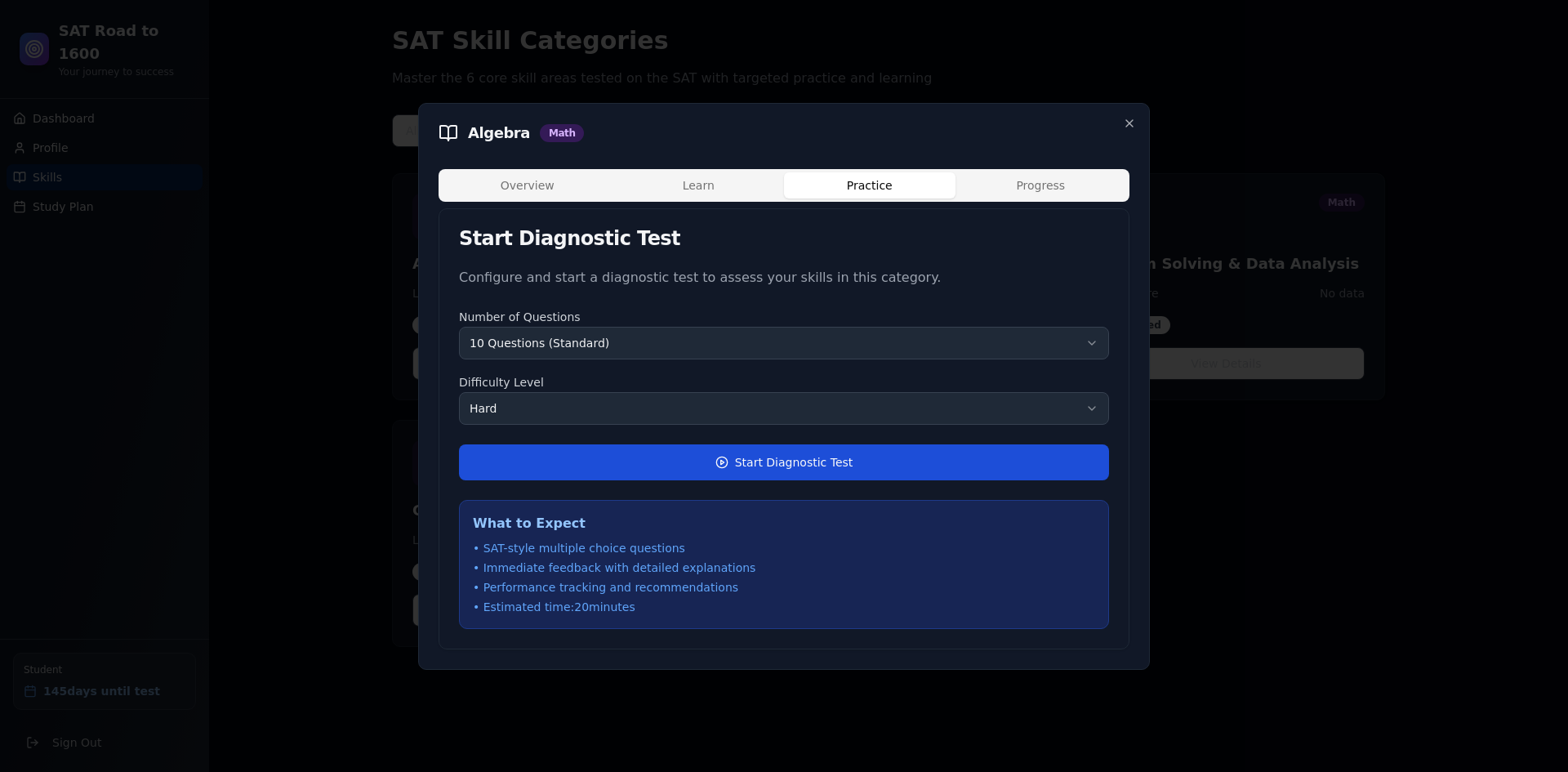
click at [689, 468] on button "Start Diagnostic Test" at bounding box center [783, 462] width 650 height 36
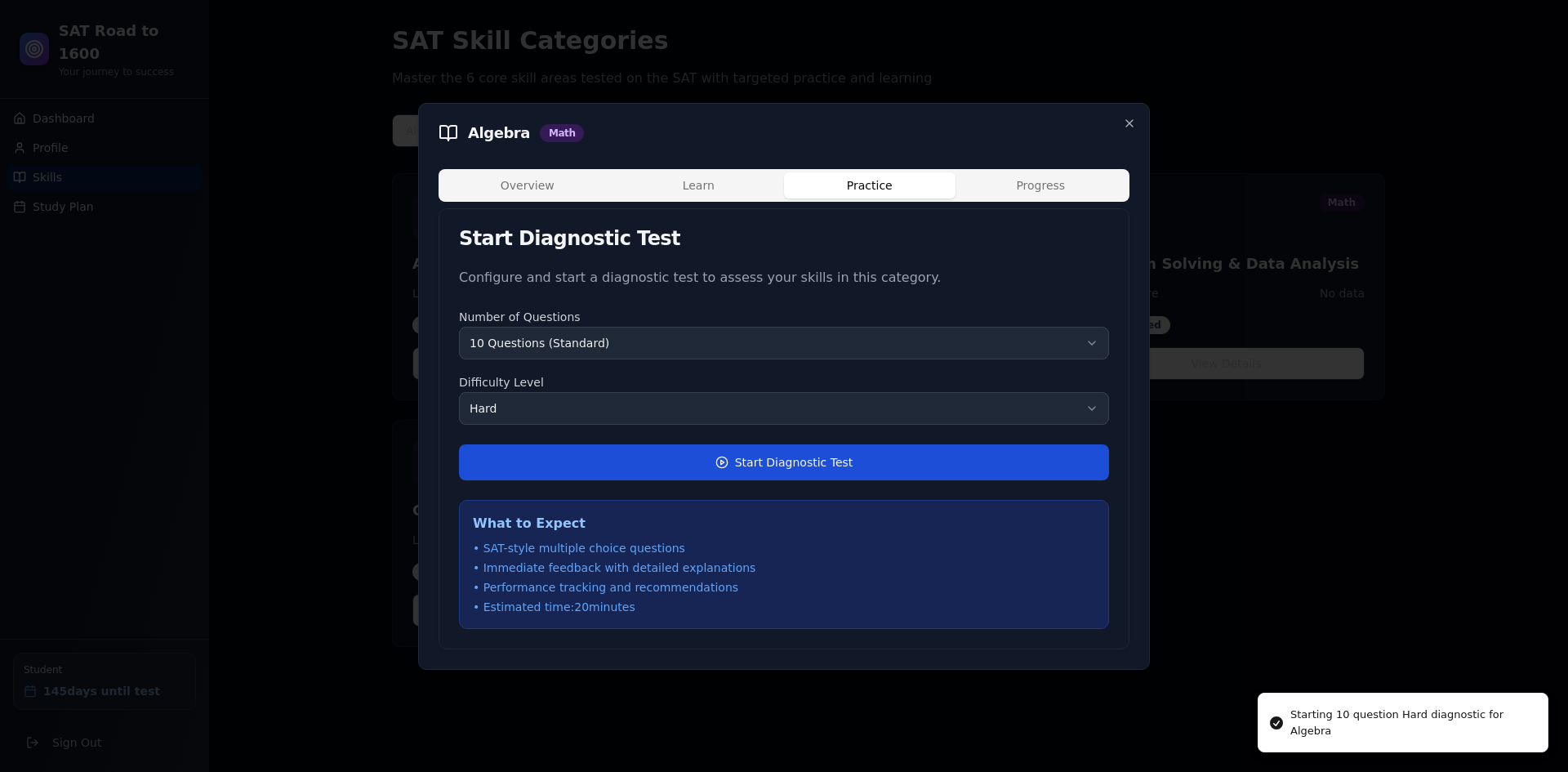
click at [829, 458] on button "Start Diagnostic Test" at bounding box center [783, 462] width 650 height 36
